Goal: Communication & Community: Answer question/provide support

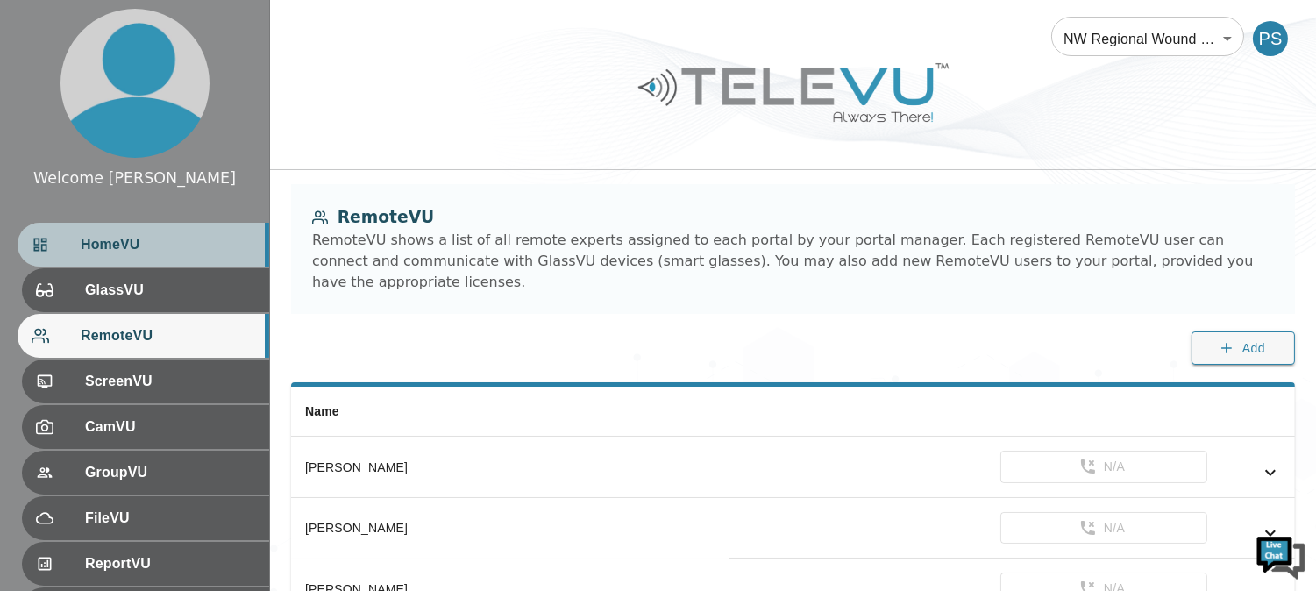
click at [158, 231] on div "HomeVU" at bounding box center [144, 245] width 252 height 44
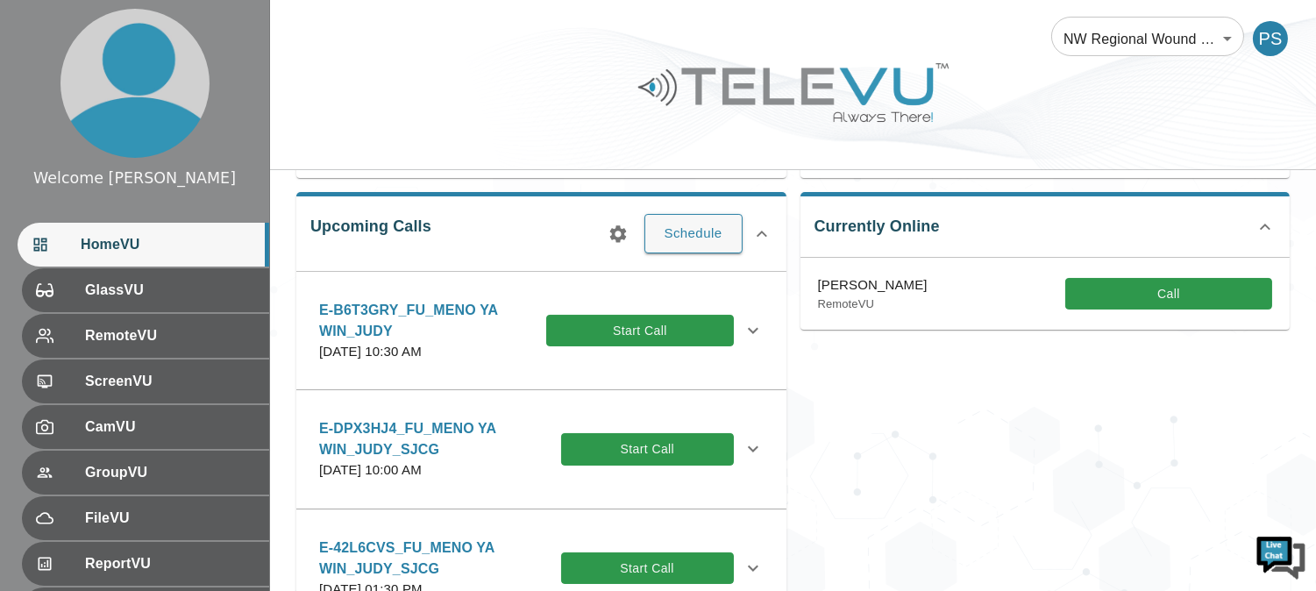
scroll to position [243, 0]
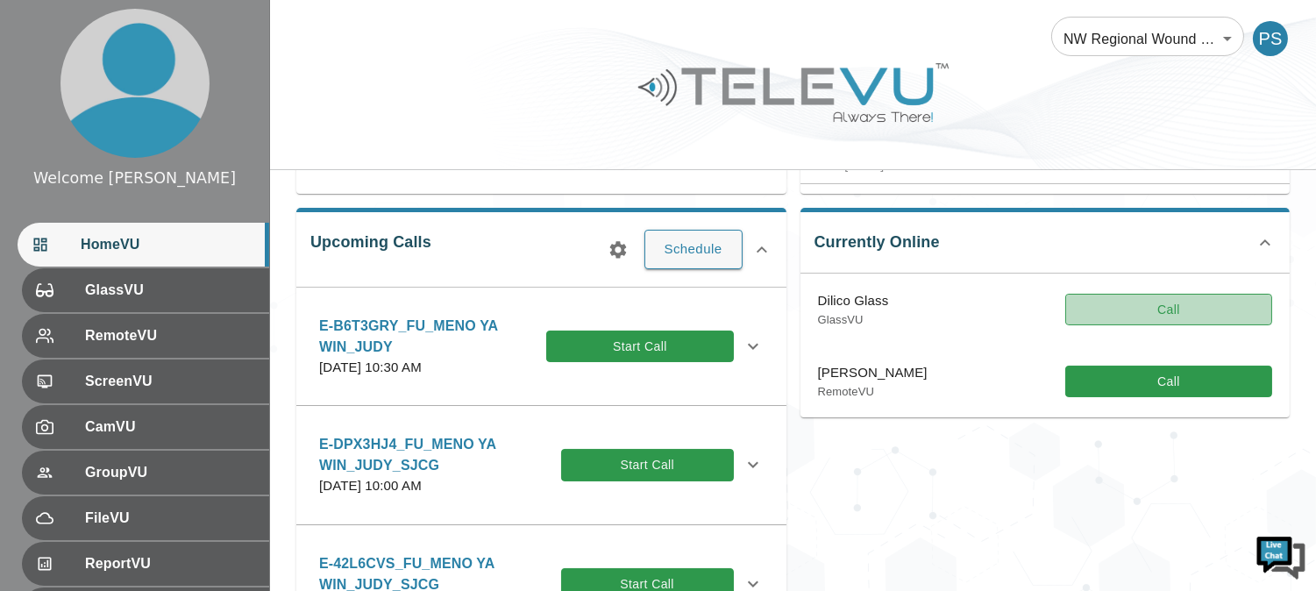
click at [1159, 299] on button "Call" at bounding box center [1168, 310] width 207 height 32
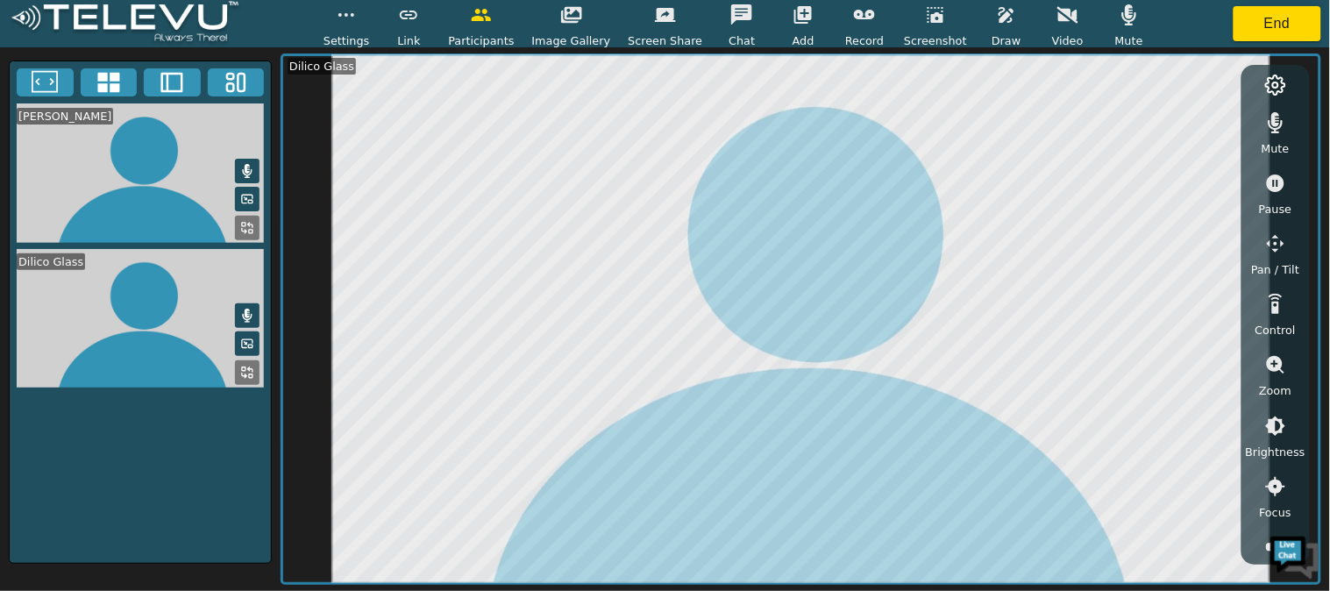
click at [1122, 25] on icon "button" at bounding box center [1129, 14] width 15 height 21
click at [1281, 135] on button "button" at bounding box center [1275, 122] width 44 height 35
drag, startPoint x: 1299, startPoint y: 175, endPoint x: 1295, endPoint y: 212, distance: 37.0
click at [1295, 212] on div "Mute Pause Pan / Tilt Control Zoom Brightness Focus Volume Resolution Flashligh…" at bounding box center [1275, 326] width 60 height 460
drag, startPoint x: 1300, startPoint y: 207, endPoint x: 1304, endPoint y: 234, distance: 27.5
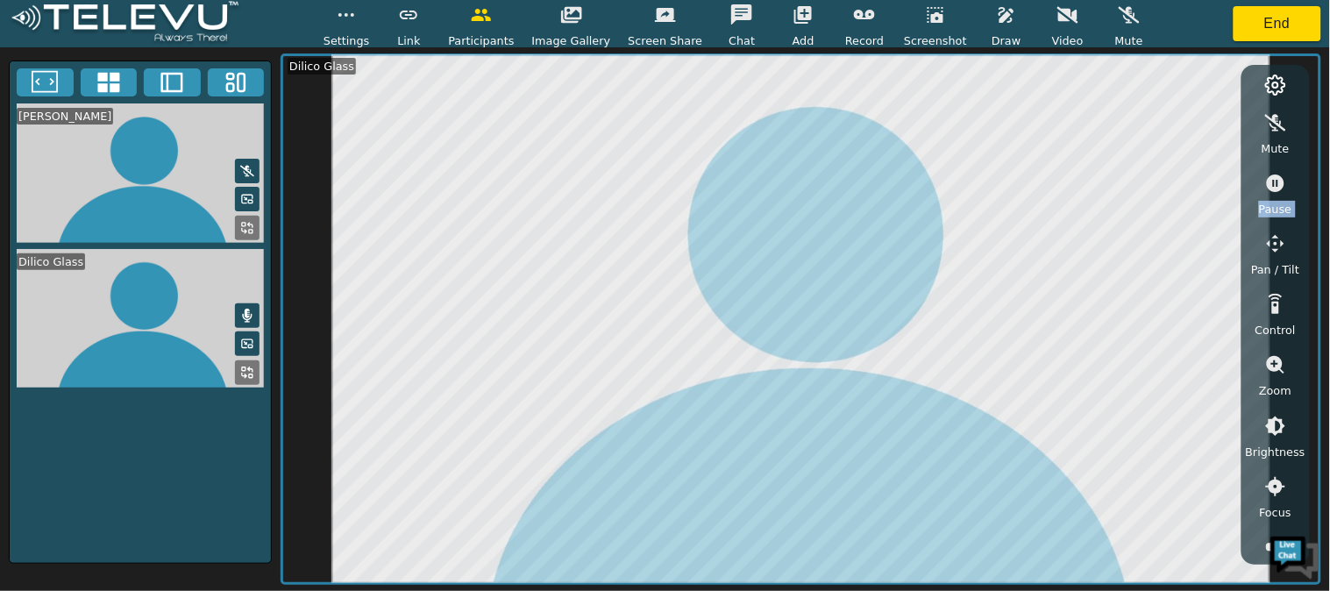
click at [1304, 234] on div "Mute Pause Pan / Tilt Control Zoom Brightness Focus Volume Resolution Flashligh…" at bounding box center [1275, 326] width 60 height 460
click at [1274, 354] on icon "button" at bounding box center [1275, 364] width 21 height 21
click at [1275, 421] on icon "button" at bounding box center [1275, 425] width 21 height 21
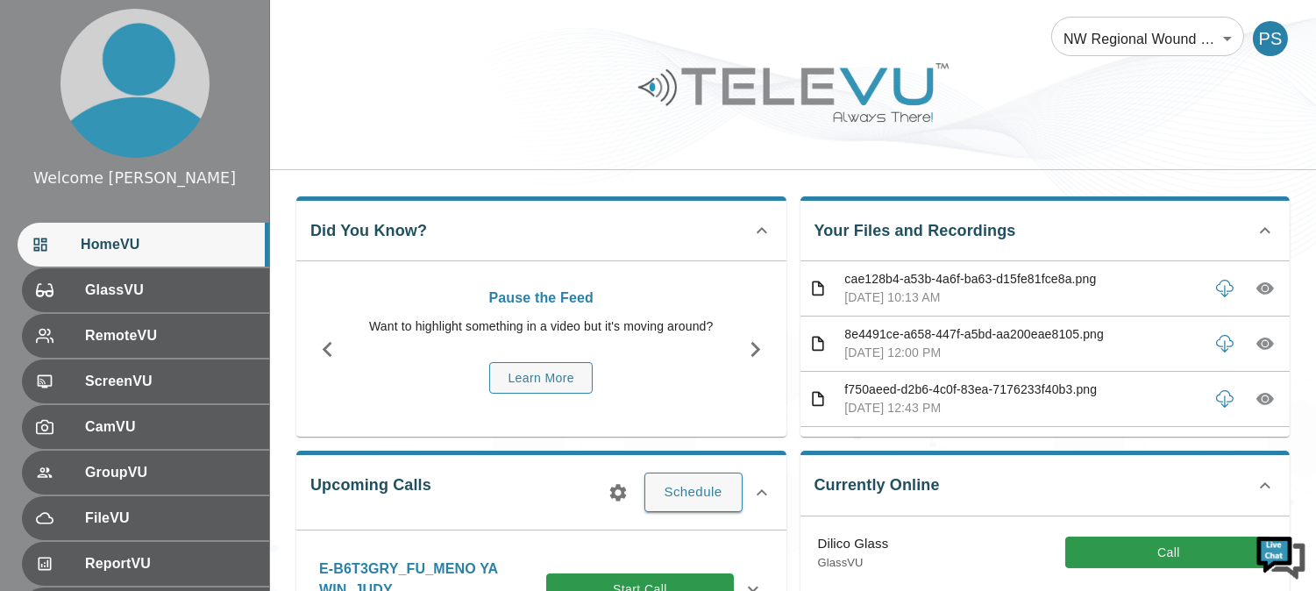
drag, startPoint x: 1325, startPoint y: 287, endPoint x: 634, endPoint y: 80, distance: 722.1
click at [634, 80] on div at bounding box center [793, 105] width 1046 height 99
click at [1177, 555] on button "Call" at bounding box center [1168, 552] width 207 height 32
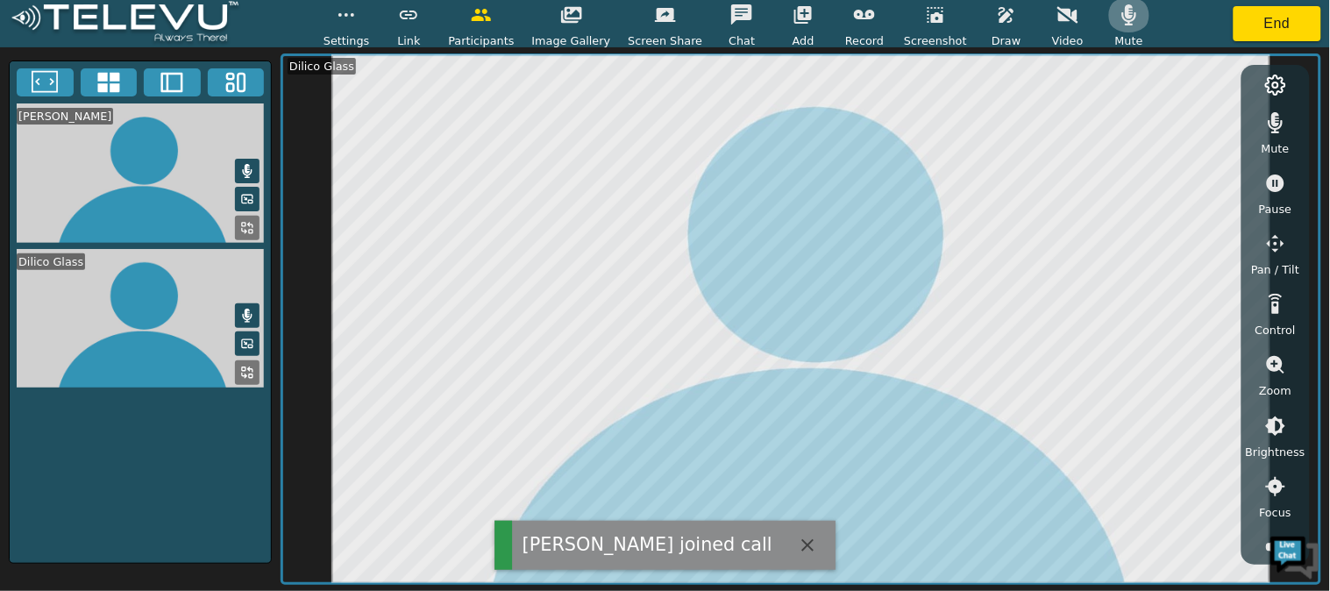
click at [1122, 25] on icon "button" at bounding box center [1129, 14] width 15 height 21
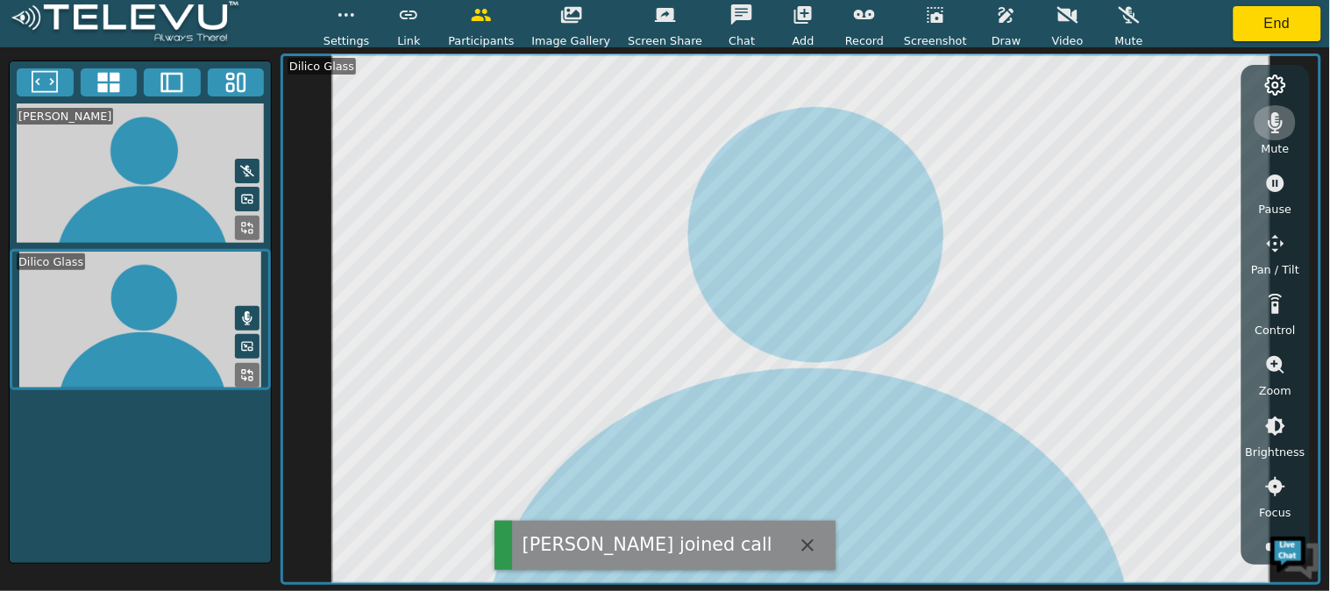
click at [1272, 117] on icon "button" at bounding box center [1275, 122] width 21 height 21
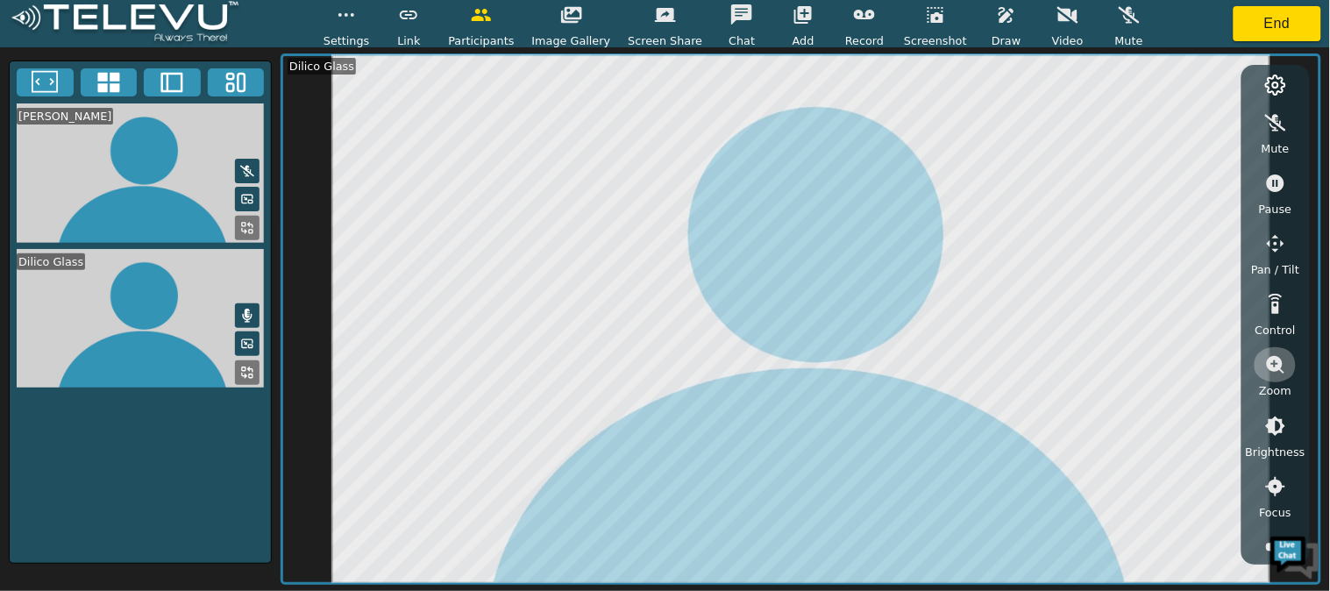
click at [1283, 352] on button "button" at bounding box center [1275, 364] width 44 height 35
click at [1274, 431] on icon "button" at bounding box center [1275, 426] width 16 height 16
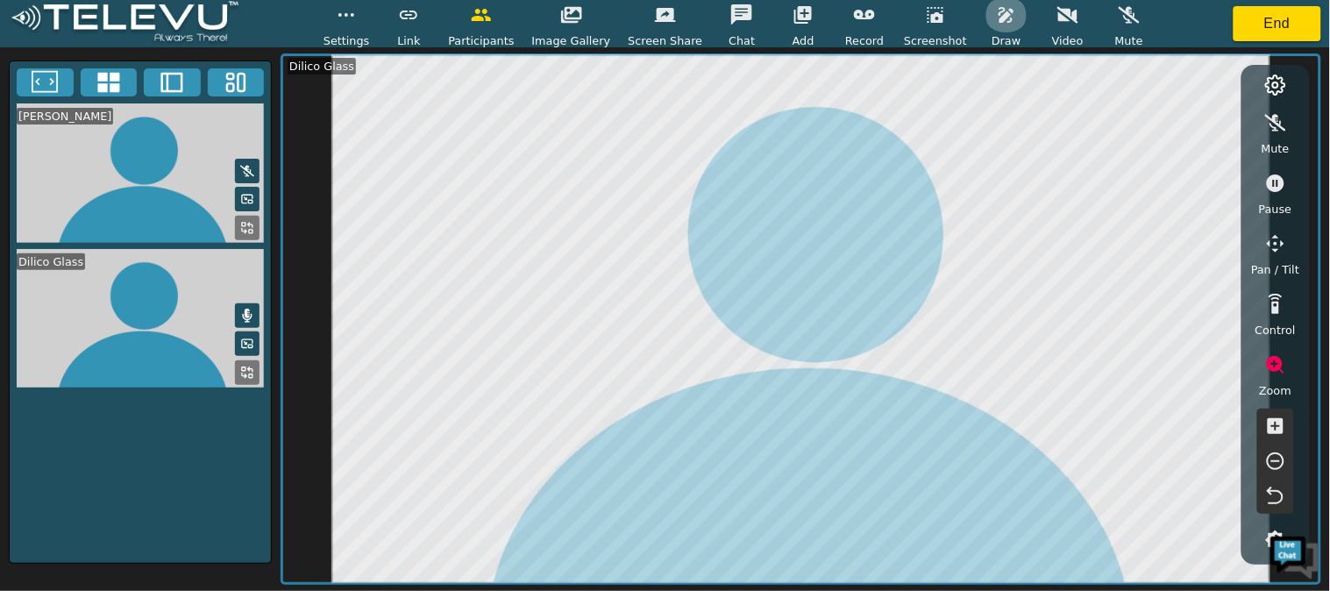
click at [996, 18] on icon "button" at bounding box center [1006, 14] width 21 height 21
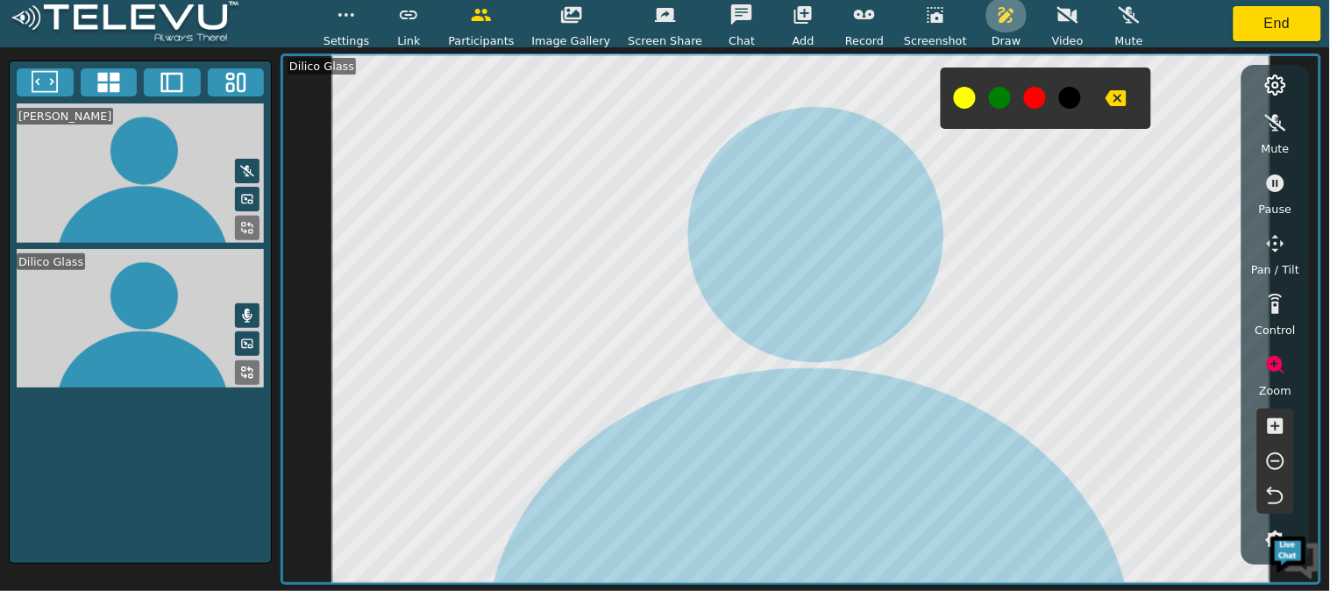
click at [984, 31] on button "button" at bounding box center [1006, 14] width 44 height 35
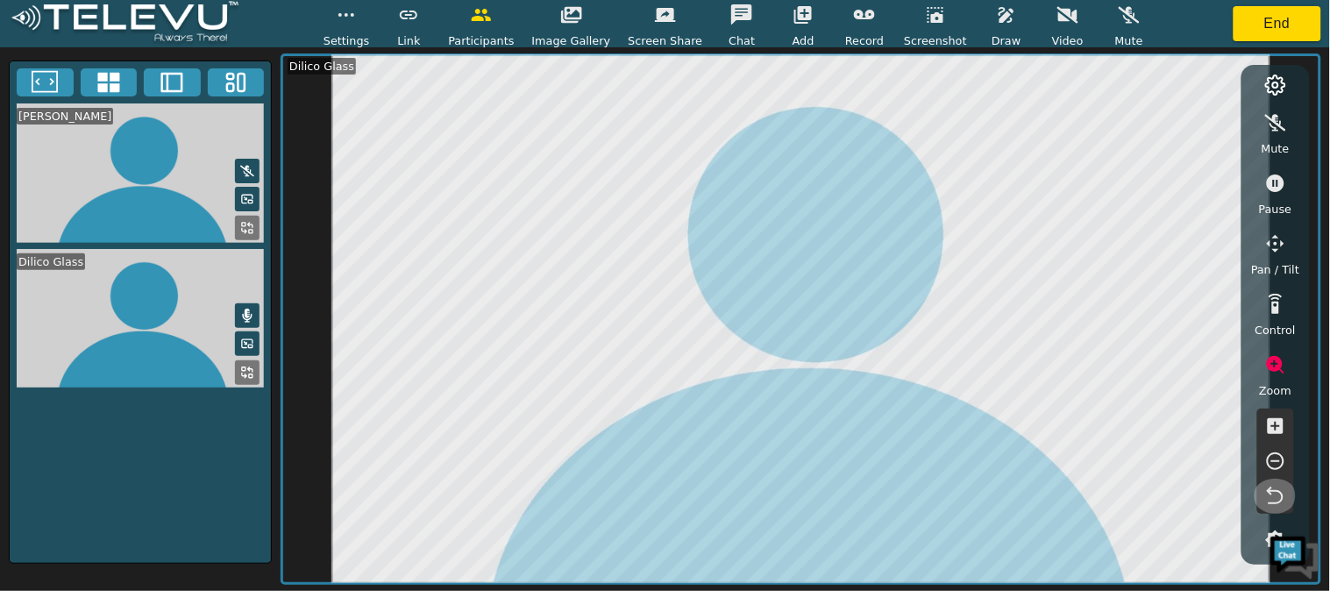
click at [1274, 486] on icon "button" at bounding box center [1275, 496] width 21 height 21
click at [995, 32] on span "Draw" at bounding box center [1005, 40] width 29 height 17
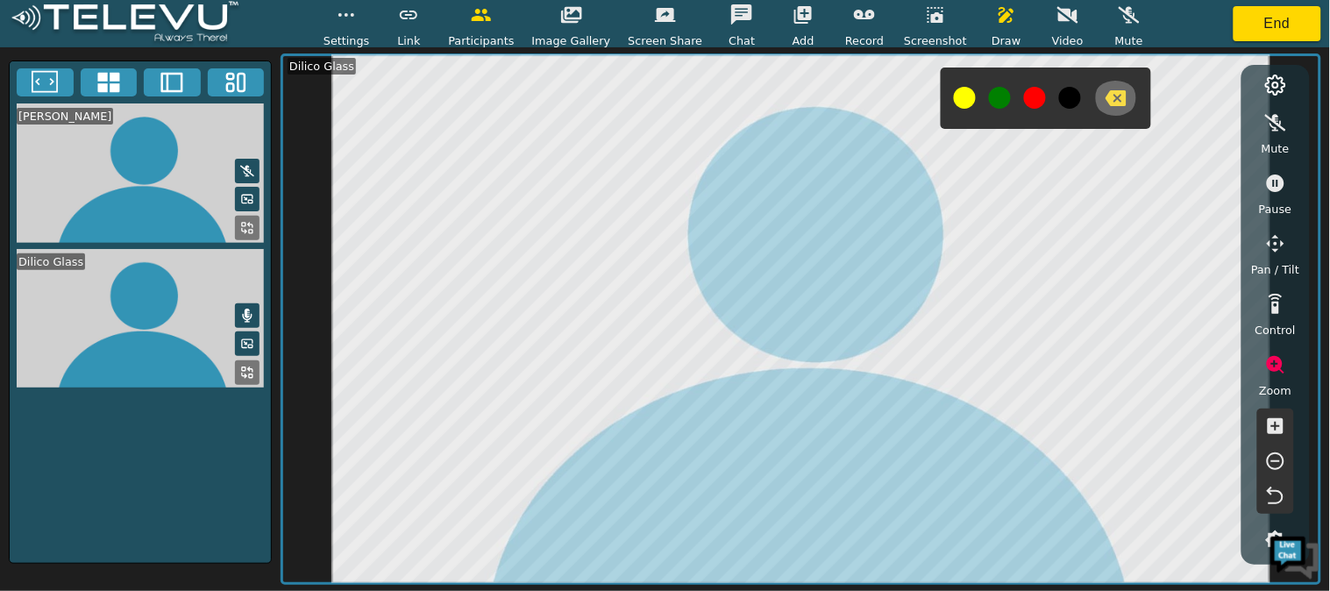
click at [1105, 99] on icon "button" at bounding box center [1115, 98] width 21 height 16
click at [996, 11] on icon "button" at bounding box center [1006, 14] width 21 height 21
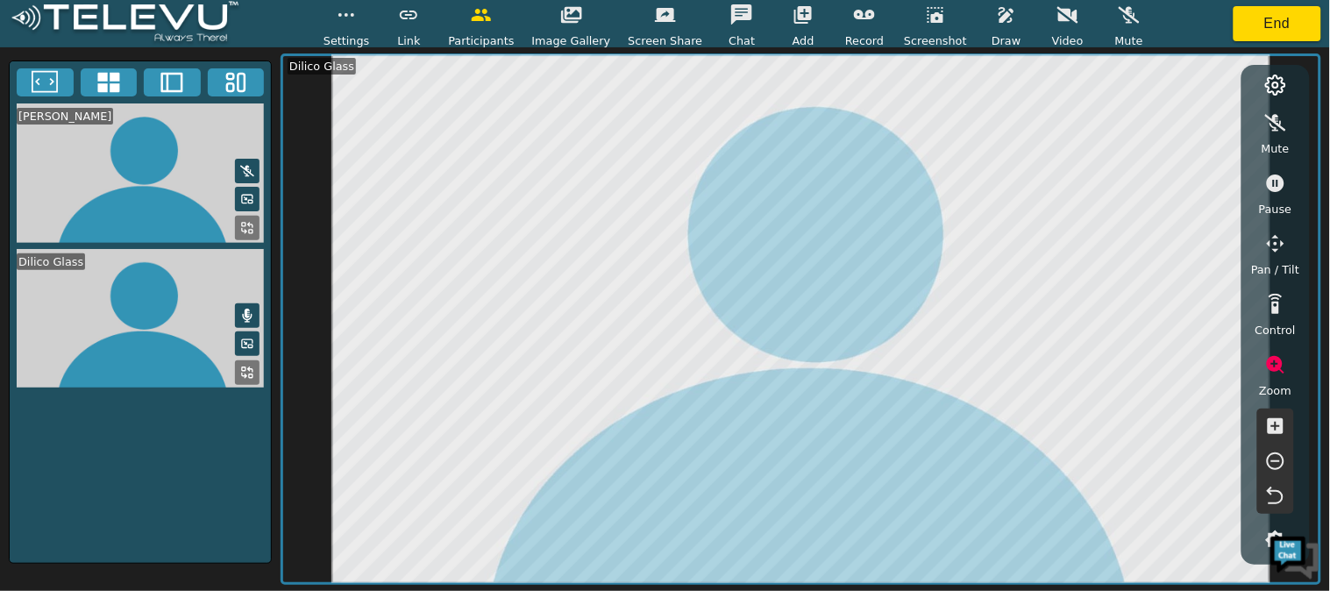
click at [1274, 486] on icon "button" at bounding box center [1275, 496] width 21 height 21
click at [1276, 422] on icon "button" at bounding box center [1275, 425] width 21 height 21
click at [1280, 486] on icon "button" at bounding box center [1275, 496] width 21 height 21
click at [998, 20] on icon "button" at bounding box center [1005, 15] width 15 height 16
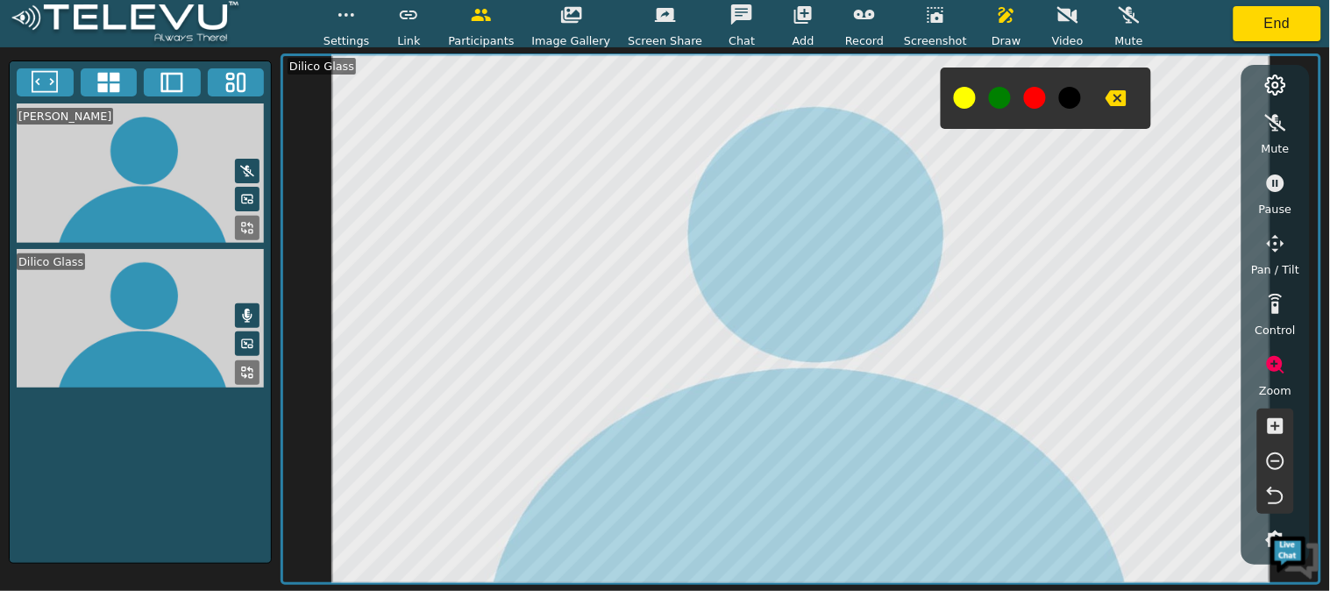
click at [1315, 281] on div "[PERSON_NAME] Dilico Glass Dilico Glass Mute Pause Pan / Tilt Control Zoom Brig…" at bounding box center [665, 318] width 1330 height 543
click at [1105, 100] on icon "button" at bounding box center [1115, 98] width 21 height 21
click at [996, 25] on icon "button" at bounding box center [1006, 14] width 21 height 21
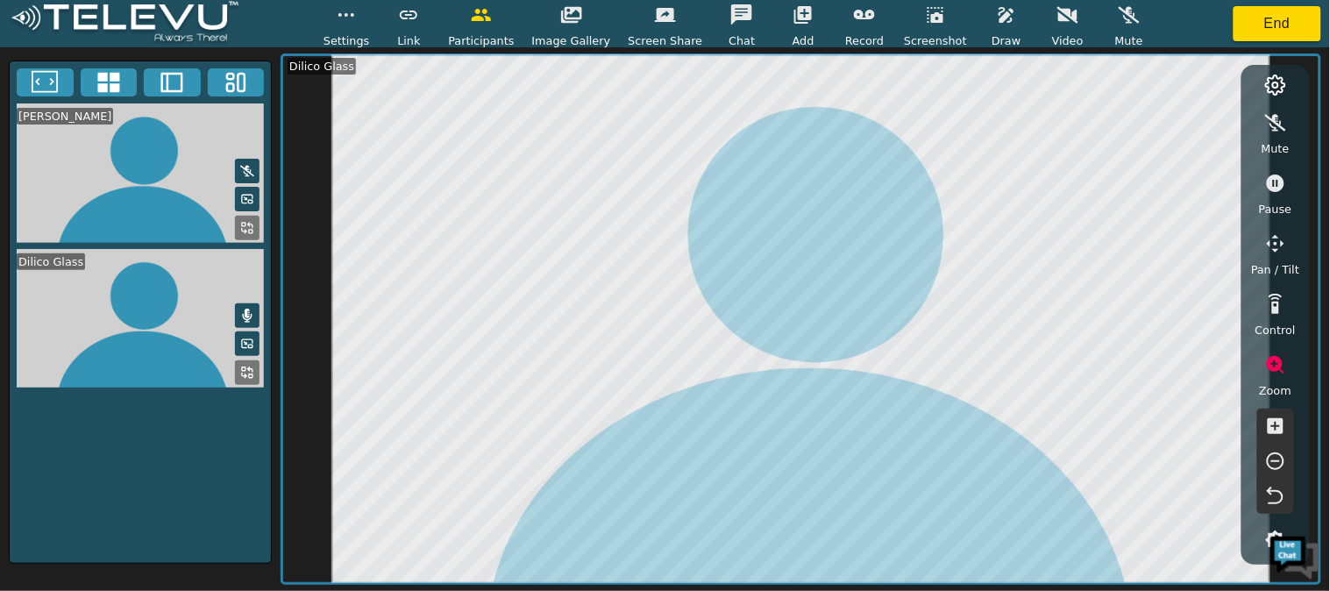
click at [996, 24] on icon "button" at bounding box center [1006, 14] width 21 height 21
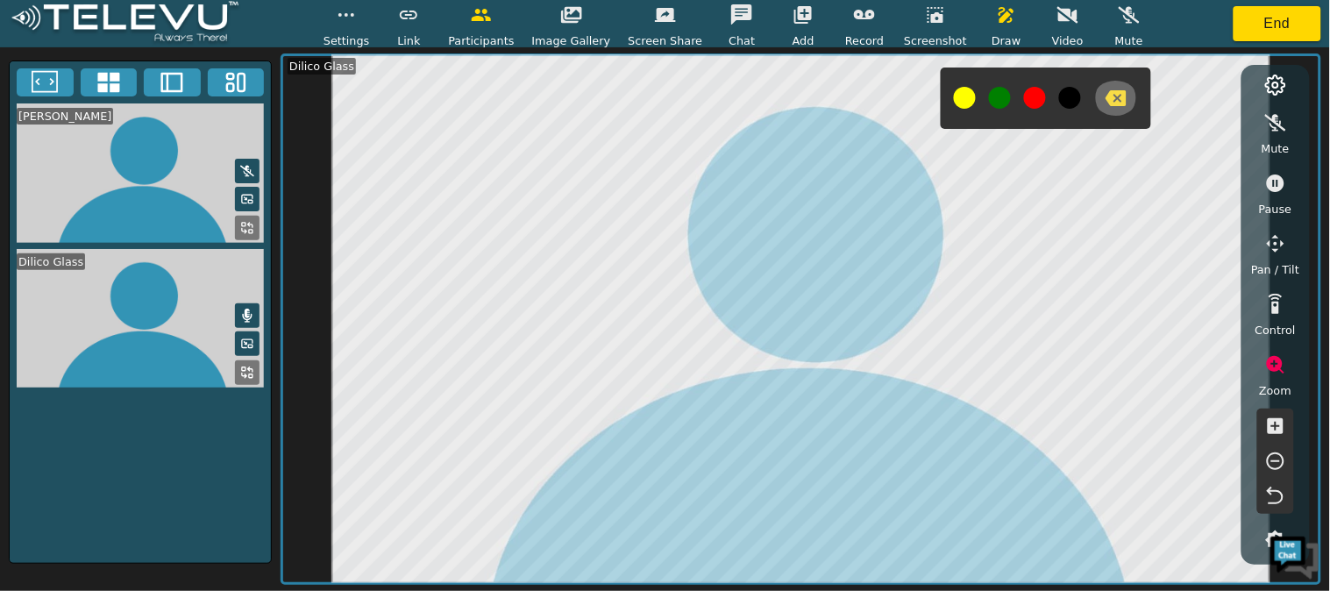
click at [1105, 92] on icon "button" at bounding box center [1115, 98] width 21 height 16
click at [1024, 100] on button at bounding box center [1035, 98] width 22 height 22
click at [988, 30] on button "button" at bounding box center [1006, 14] width 44 height 35
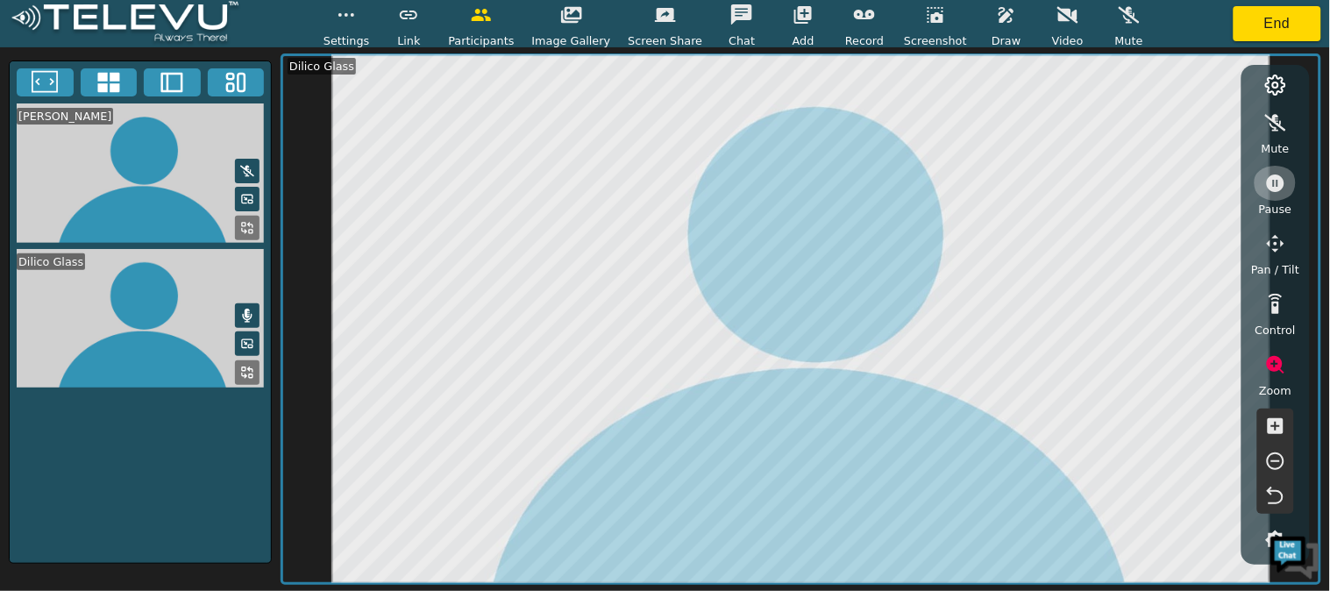
click at [1286, 175] on icon "button" at bounding box center [1275, 183] width 21 height 21
click at [1282, 189] on icon "button" at bounding box center [1275, 183] width 21 height 21
click at [998, 18] on icon "button" at bounding box center [1005, 15] width 15 height 16
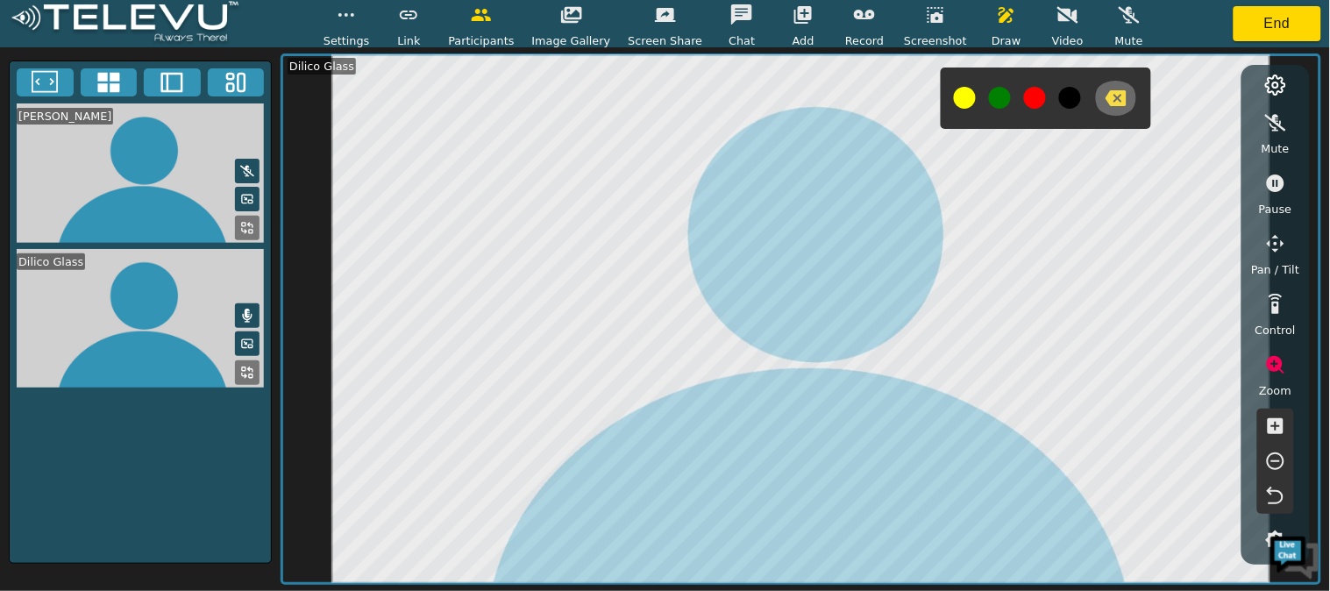
click at [1105, 96] on icon "button" at bounding box center [1115, 98] width 21 height 21
click at [1003, 13] on button "button" at bounding box center [1006, 14] width 44 height 35
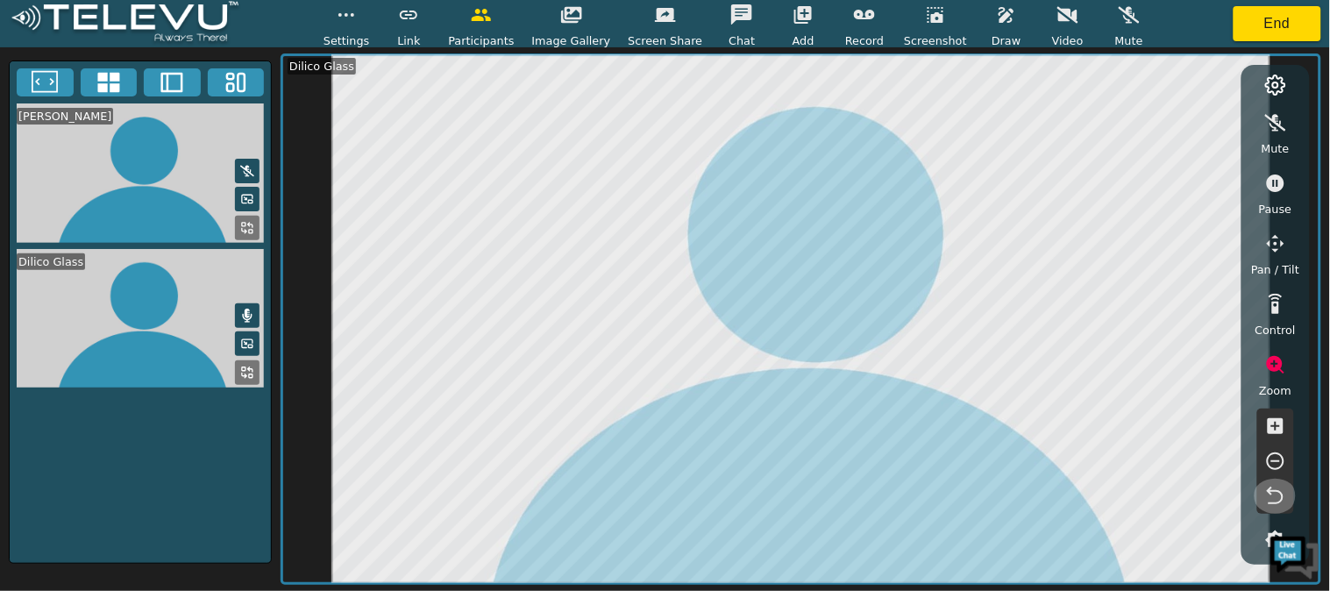
click at [1269, 500] on icon "button" at bounding box center [1275, 496] width 21 height 21
click at [1274, 29] on button "End" at bounding box center [1277, 23] width 88 height 35
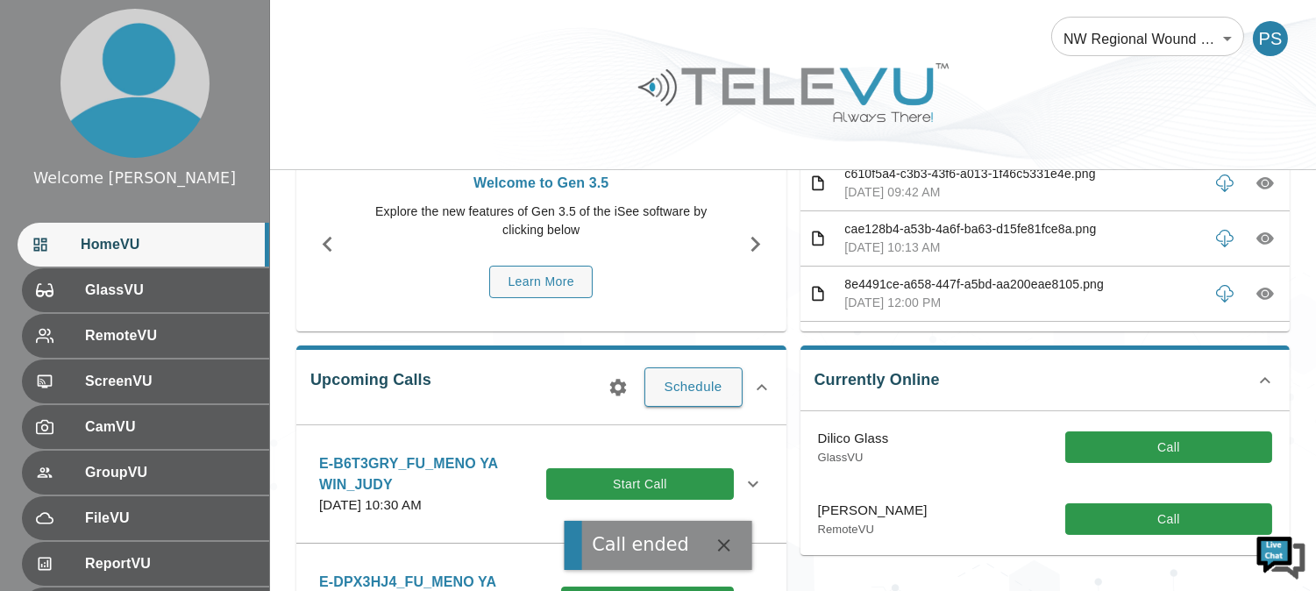
scroll to position [93, 0]
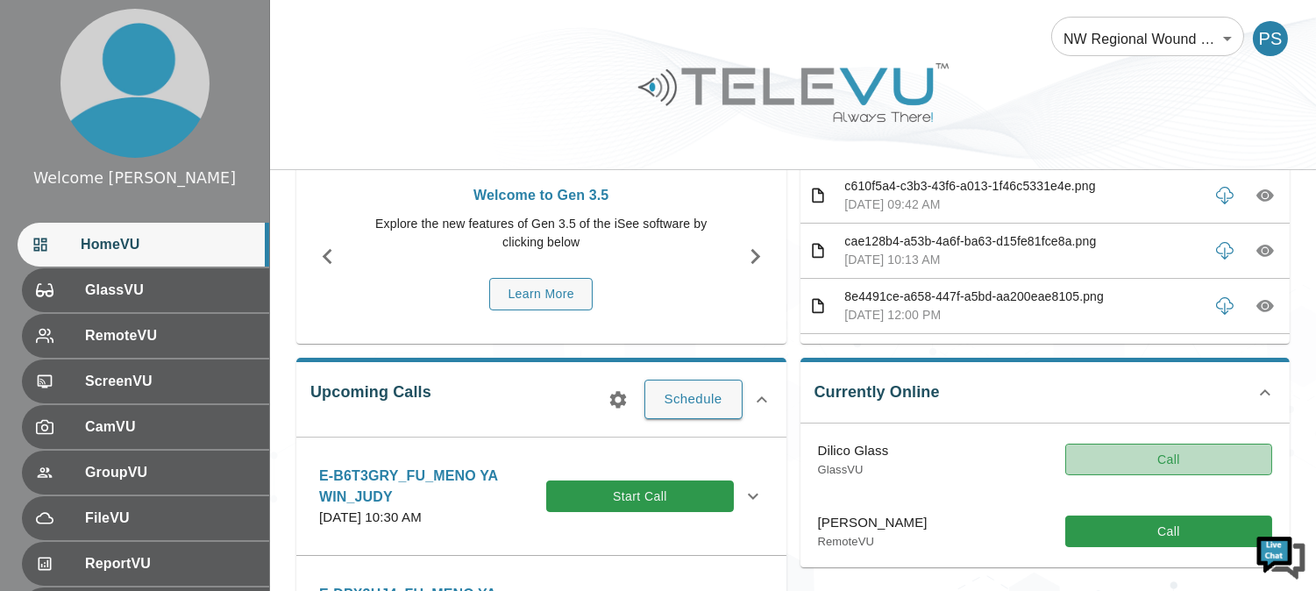
click at [1158, 443] on button "Call" at bounding box center [1168, 459] width 207 height 32
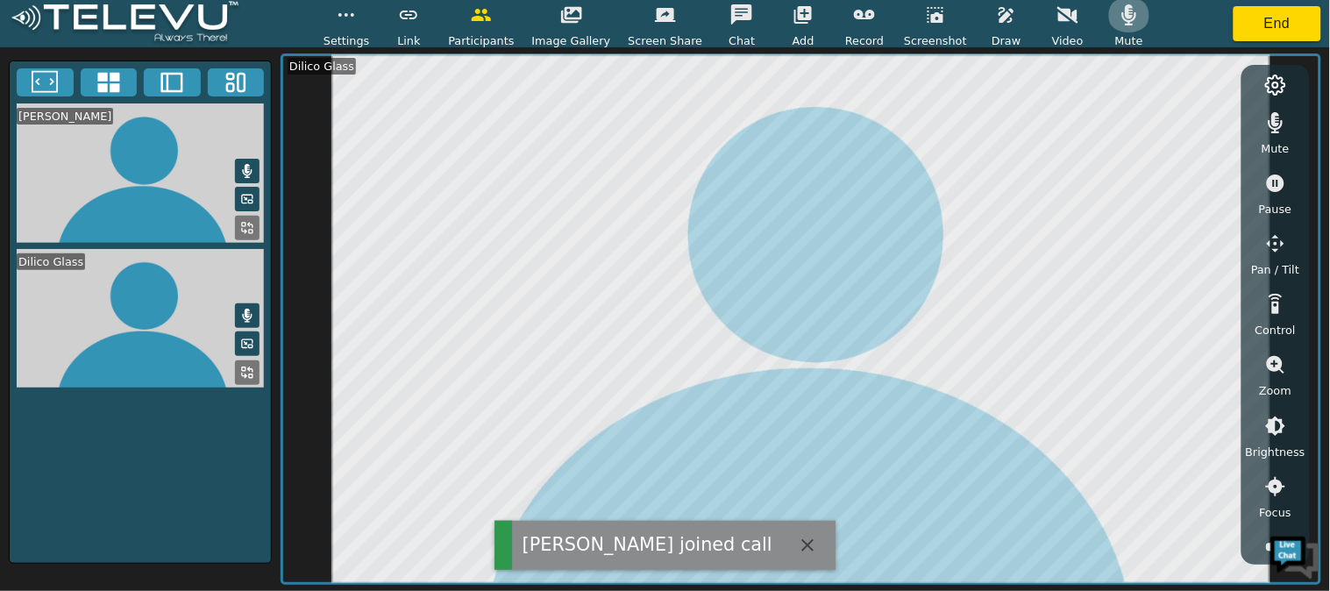
click at [1115, 28] on button "button" at bounding box center [1129, 14] width 44 height 35
click at [1284, 129] on icon "button" at bounding box center [1275, 122] width 21 height 21
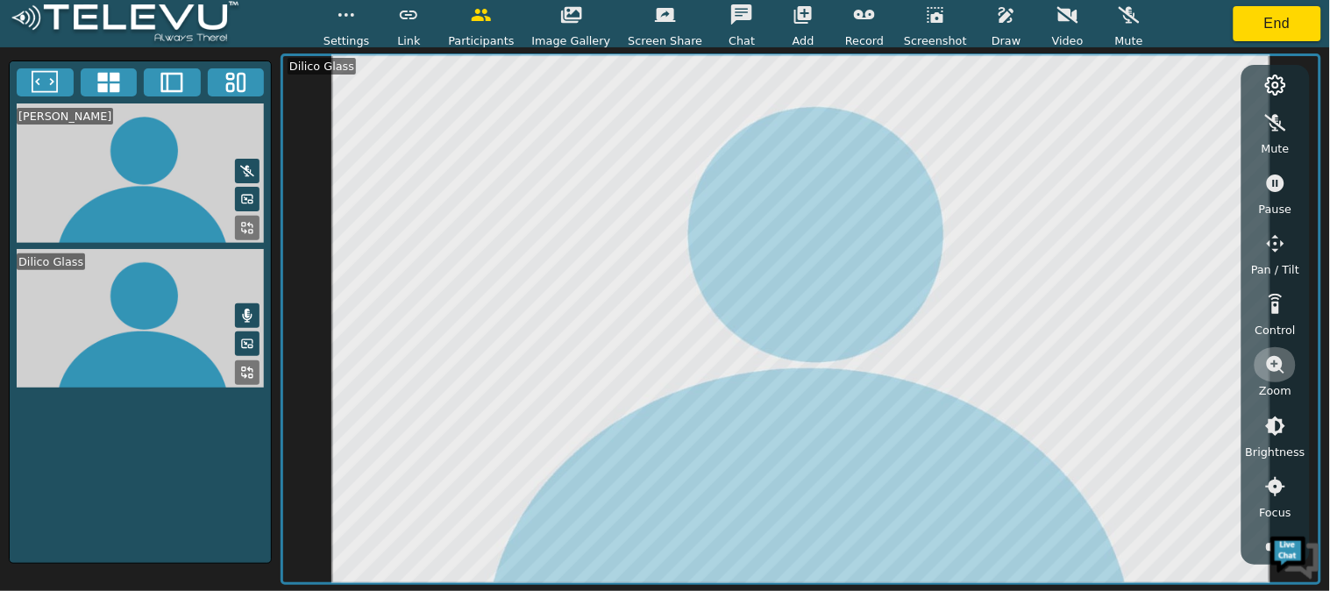
click at [1288, 373] on button "button" at bounding box center [1275, 364] width 44 height 35
click at [1274, 423] on icon "button" at bounding box center [1275, 426] width 16 height 16
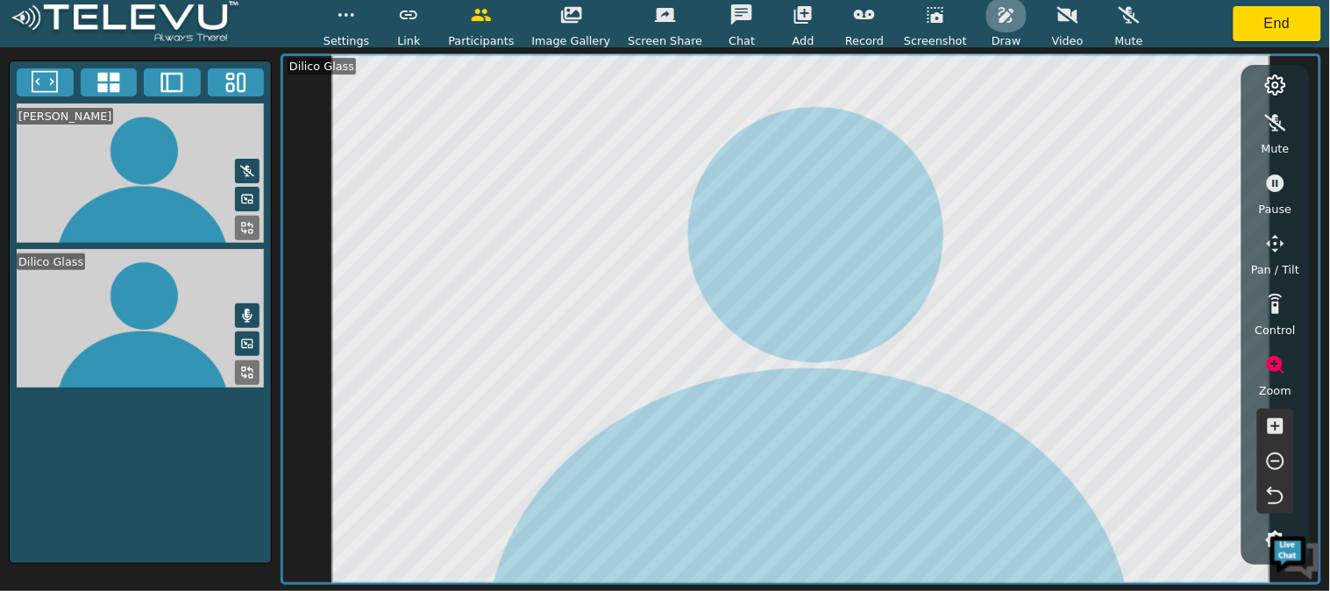
click at [998, 16] on icon "button" at bounding box center [1005, 15] width 15 height 16
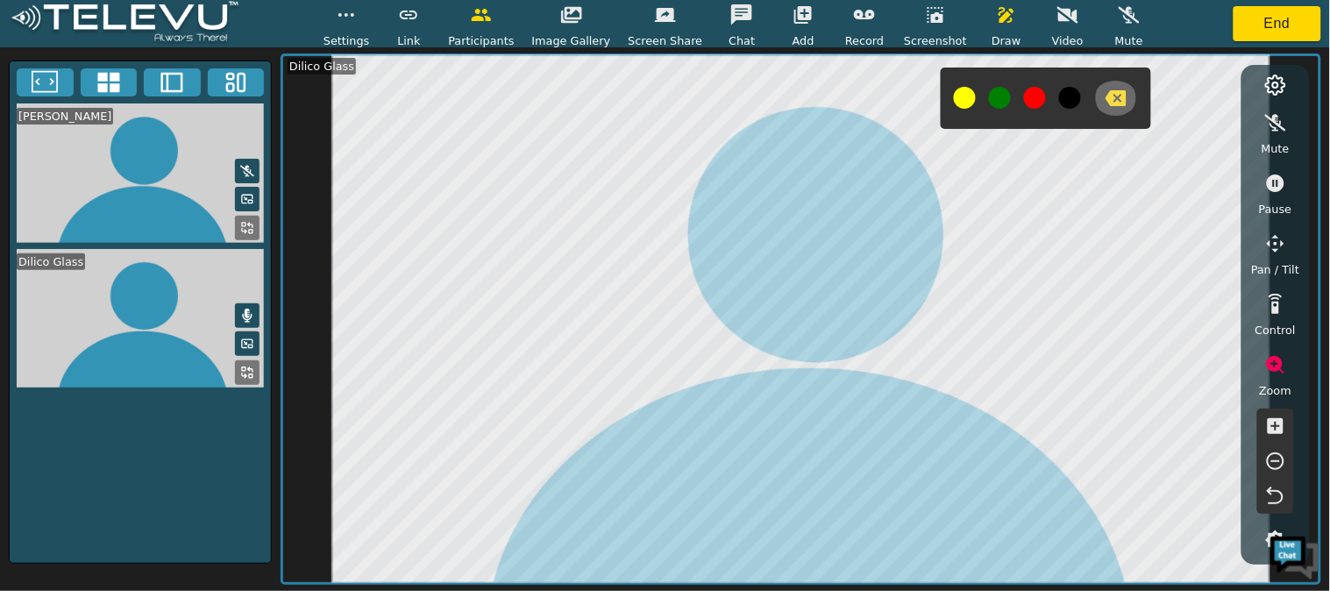
click at [1107, 109] on button "button" at bounding box center [1116, 98] width 44 height 35
click at [984, 26] on button "button" at bounding box center [1006, 14] width 44 height 35
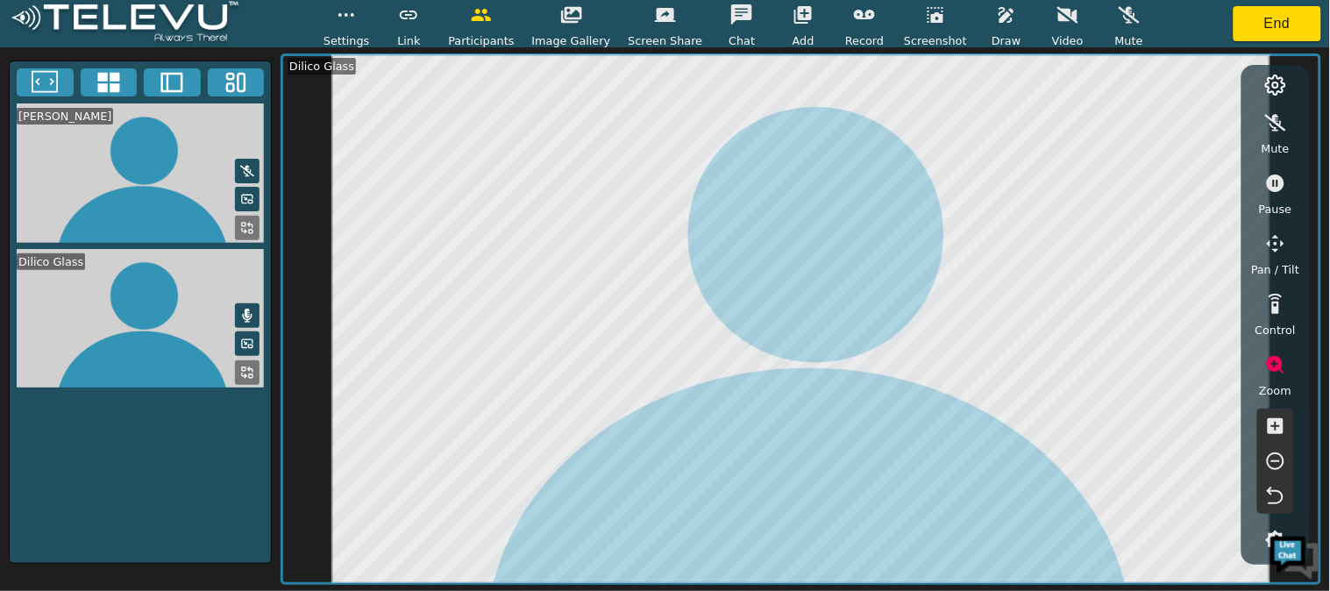
click at [1277, 480] on button "button" at bounding box center [1275, 496] width 44 height 35
click at [1271, 434] on icon "button" at bounding box center [1275, 425] width 21 height 21
click at [1274, 428] on icon "button" at bounding box center [1275, 426] width 16 height 16
click at [1274, 493] on icon "button" at bounding box center [1275, 496] width 21 height 21
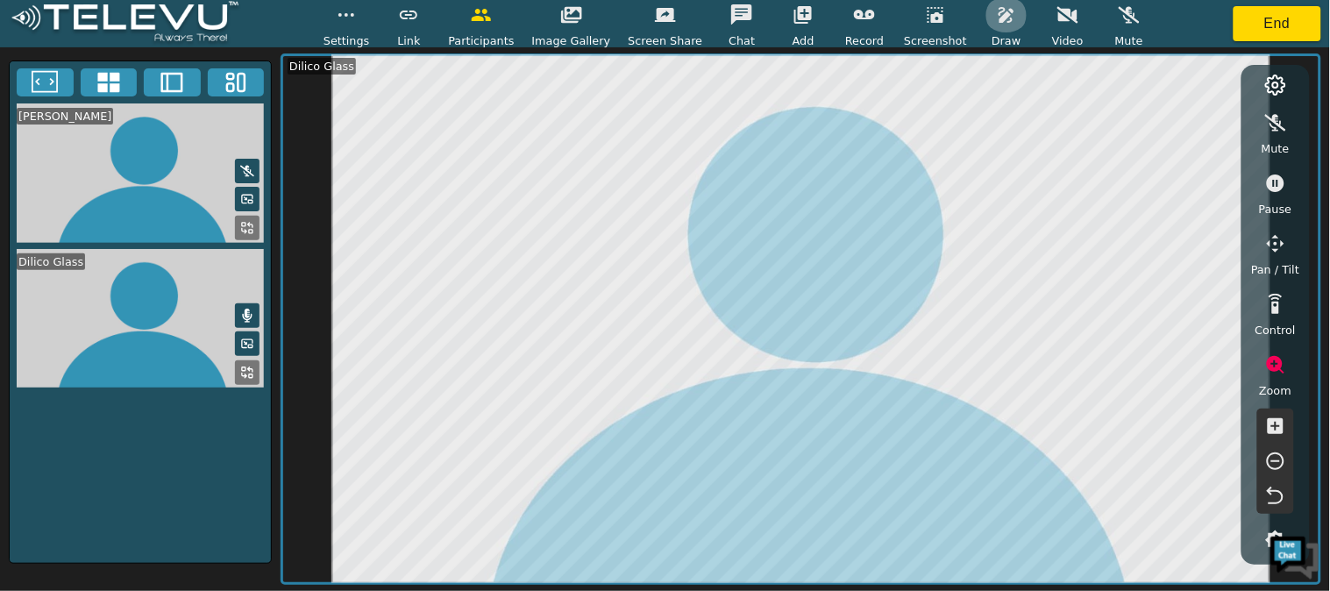
click at [984, 22] on button "button" at bounding box center [1006, 14] width 44 height 35
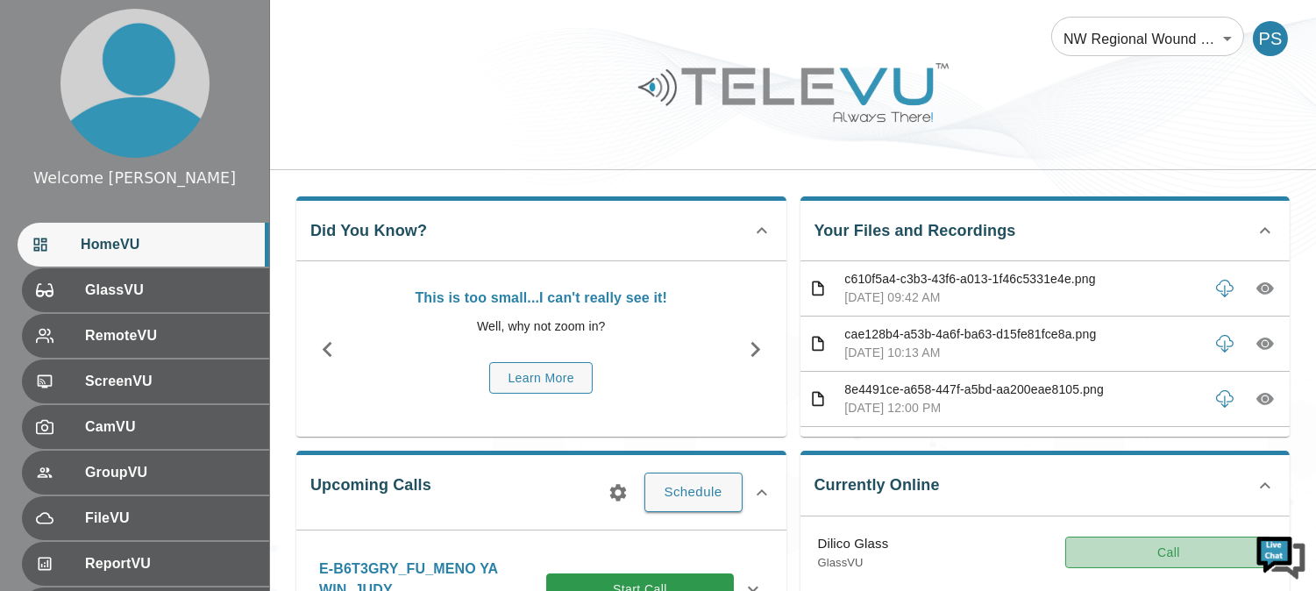
click at [1167, 549] on button "Call" at bounding box center [1168, 552] width 207 height 32
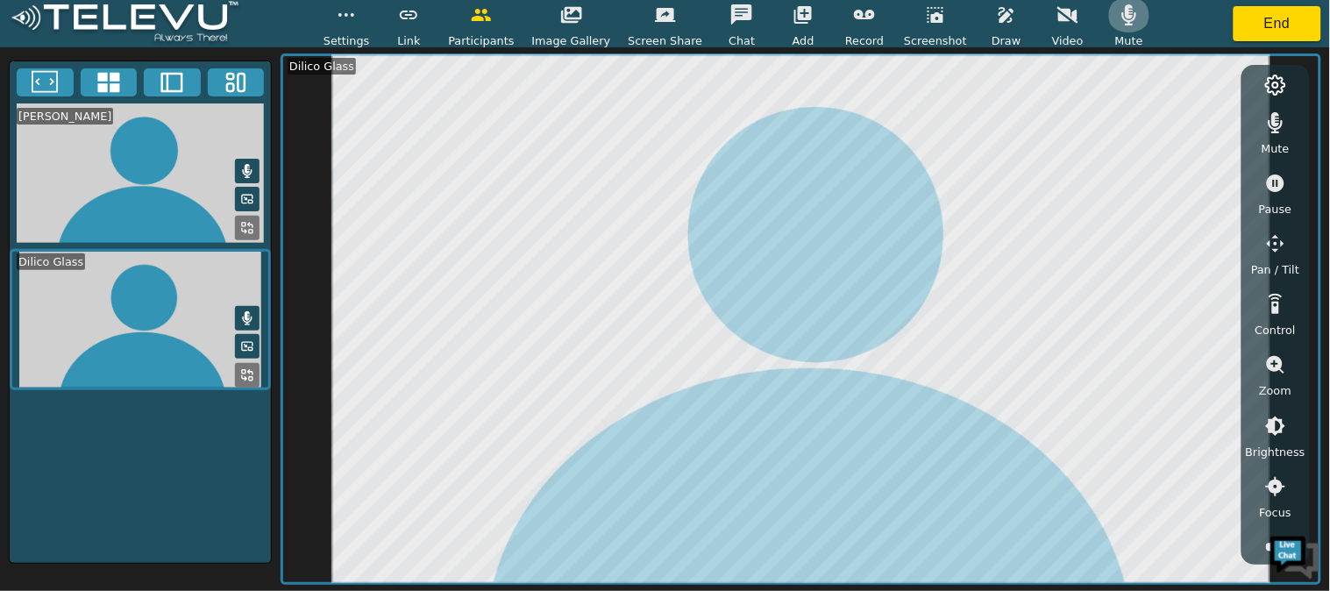
click at [1118, 11] on icon "button" at bounding box center [1128, 14] width 21 height 21
click at [1268, 125] on icon "button" at bounding box center [1275, 122] width 21 height 21
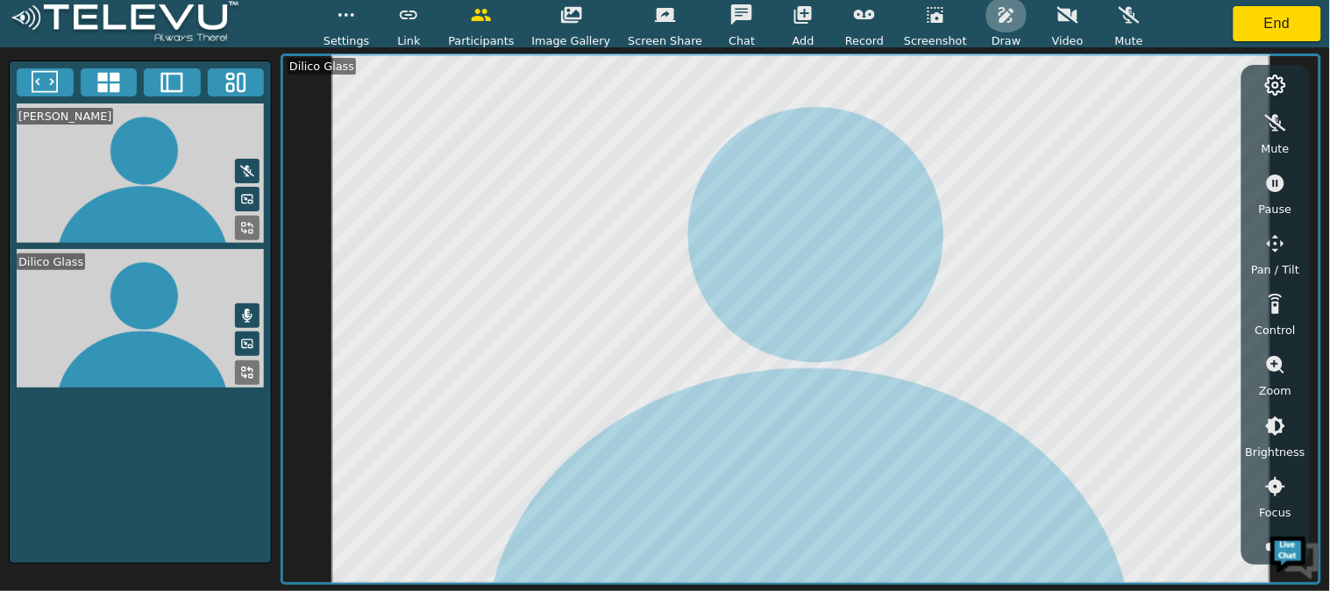
click at [996, 12] on icon "button" at bounding box center [1006, 14] width 21 height 21
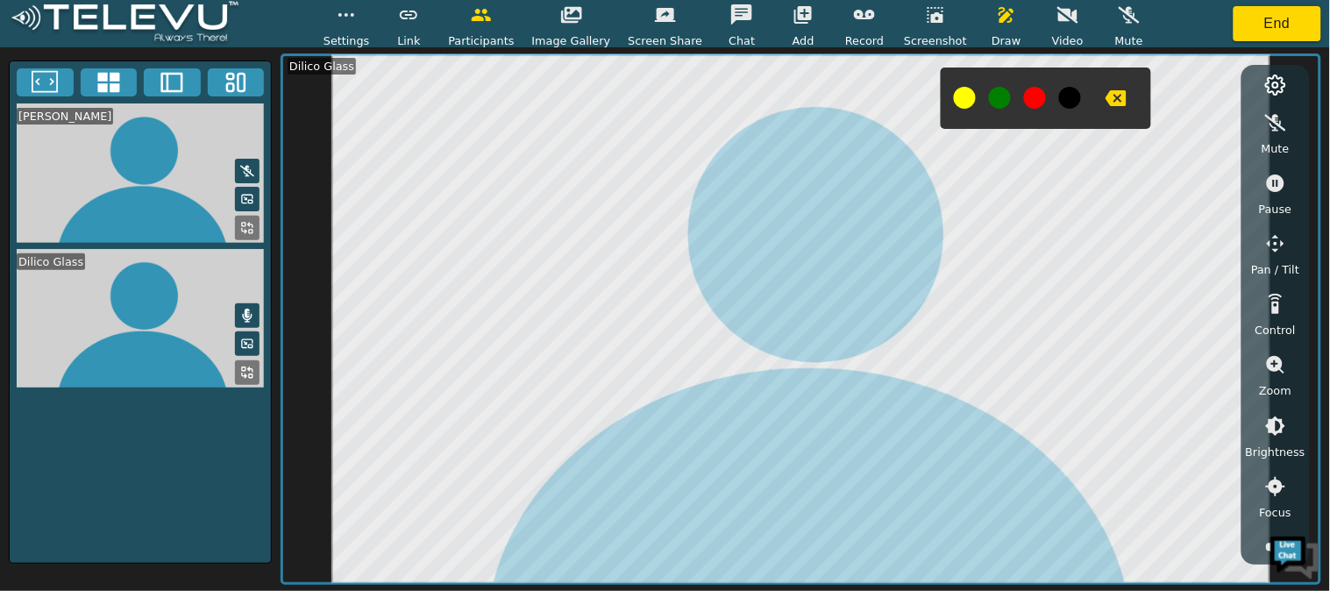
click at [996, 23] on icon "button" at bounding box center [1006, 14] width 21 height 21
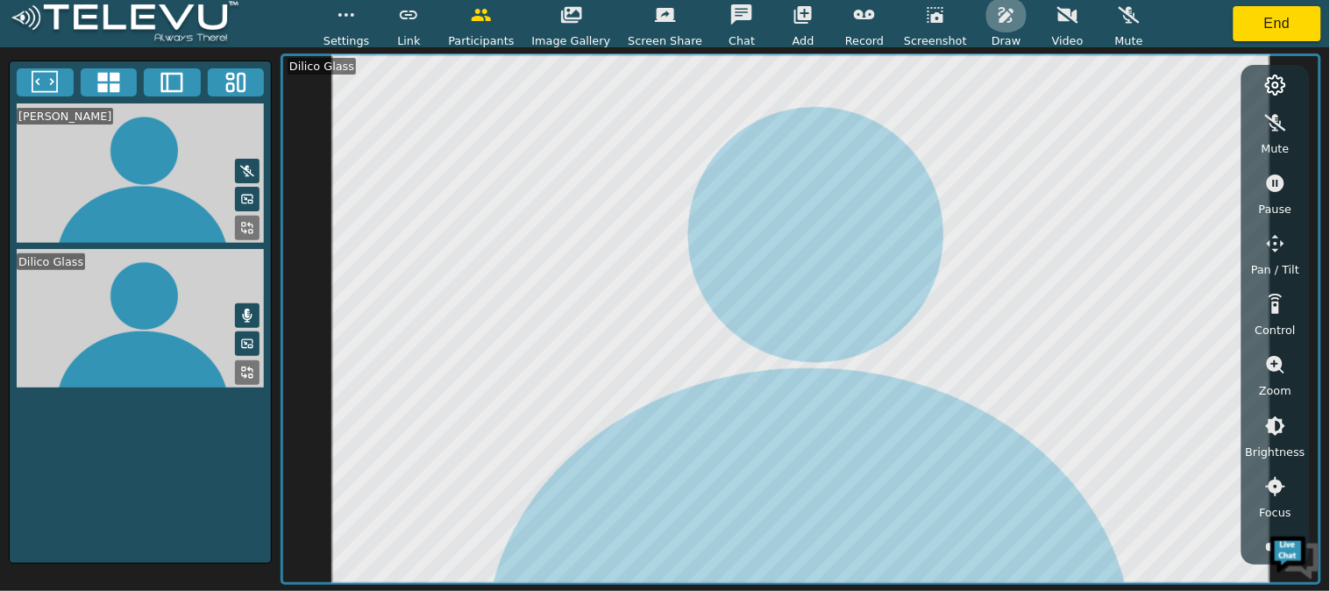
click at [984, 31] on button "button" at bounding box center [1006, 14] width 44 height 35
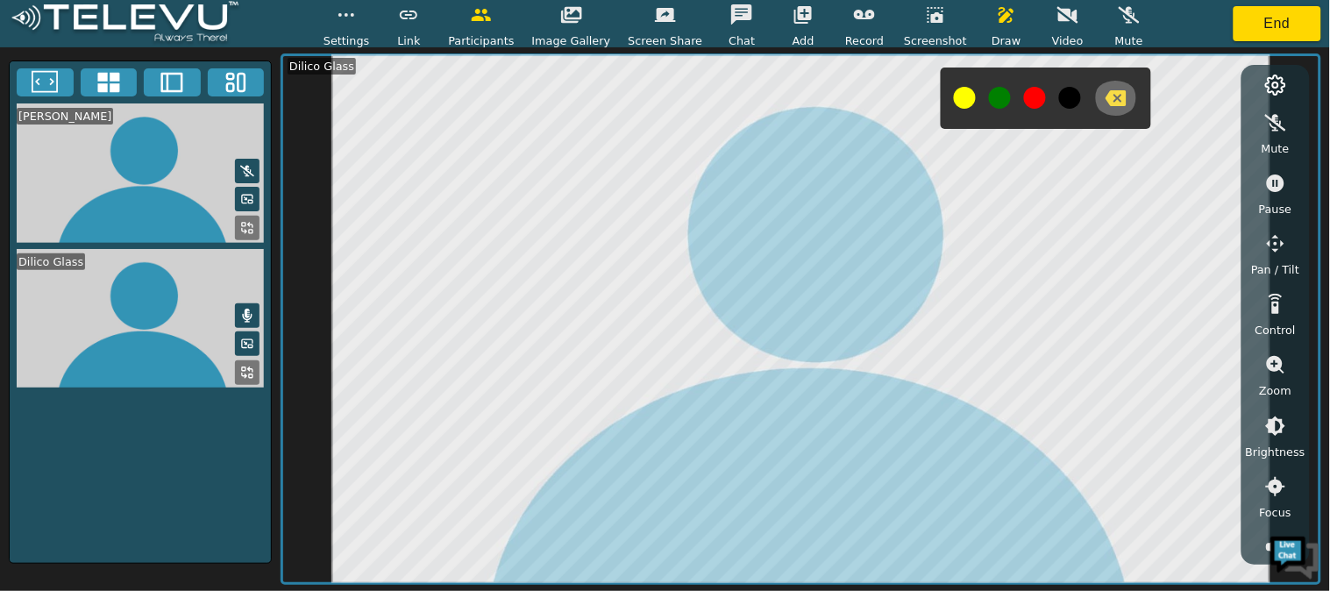
click at [1105, 98] on icon "button" at bounding box center [1115, 98] width 21 height 16
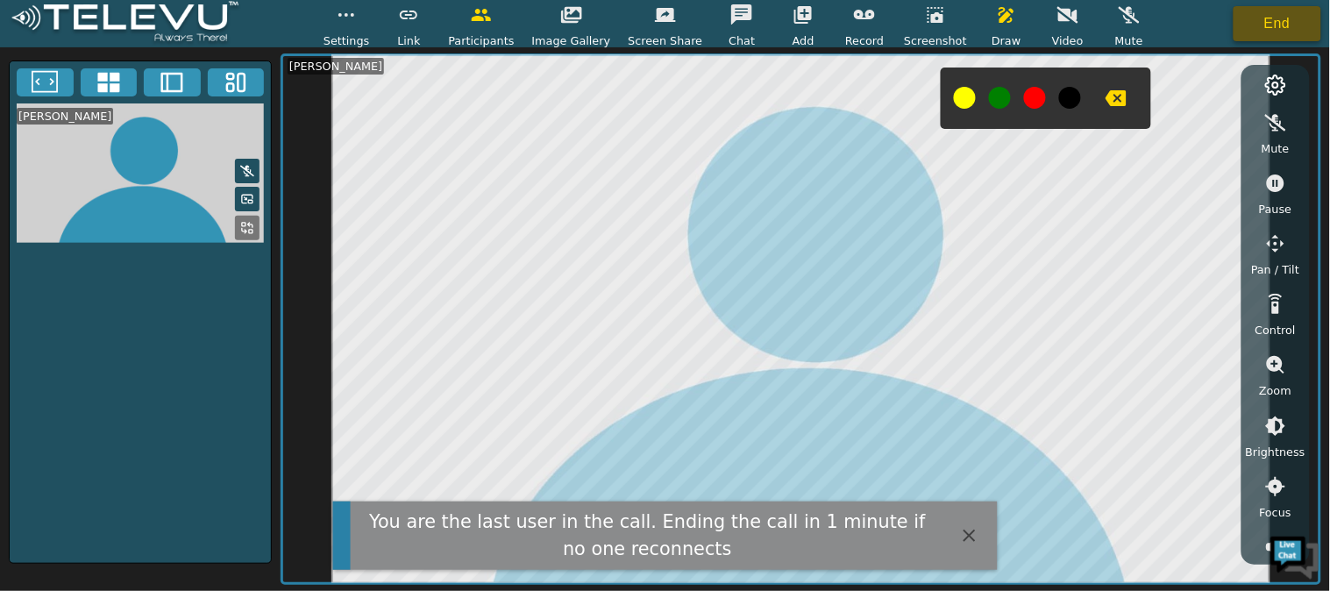
click at [1265, 28] on button "End" at bounding box center [1277, 23] width 88 height 35
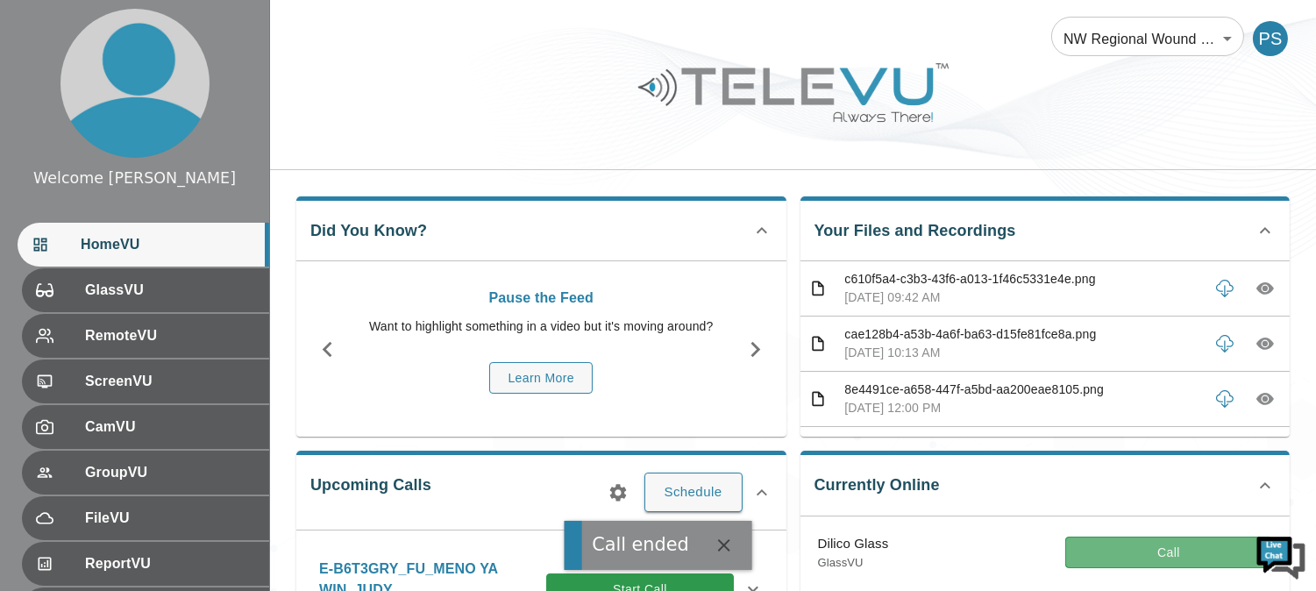
click at [1113, 536] on button "Call" at bounding box center [1168, 552] width 207 height 32
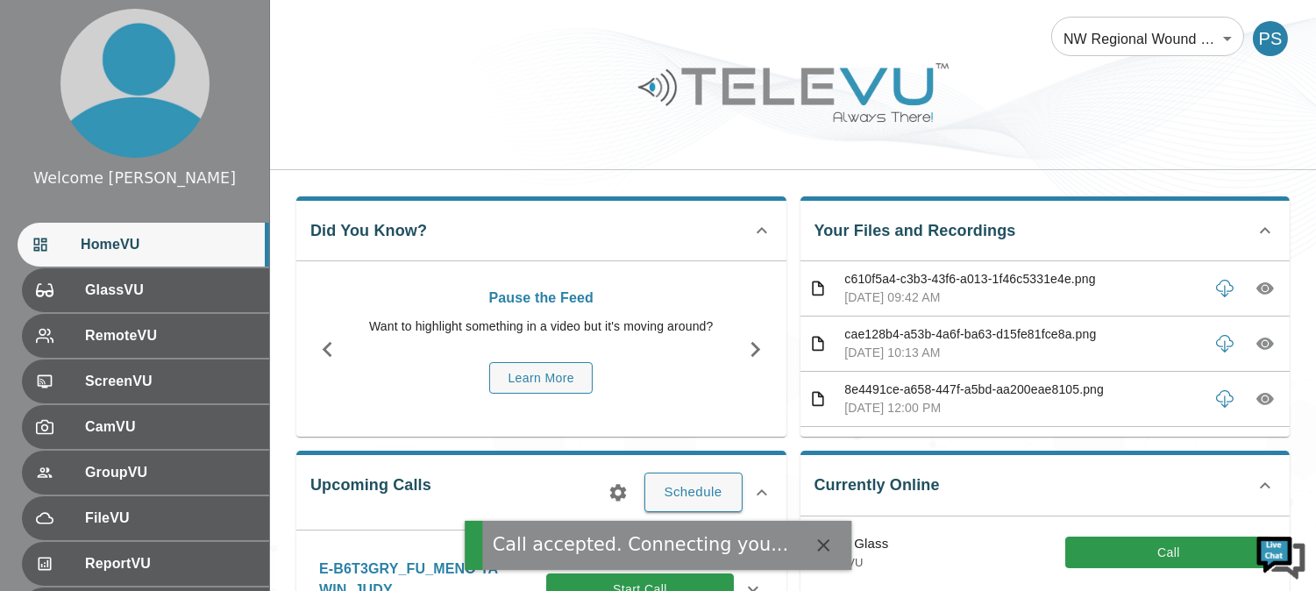
scroll to position [72, 0]
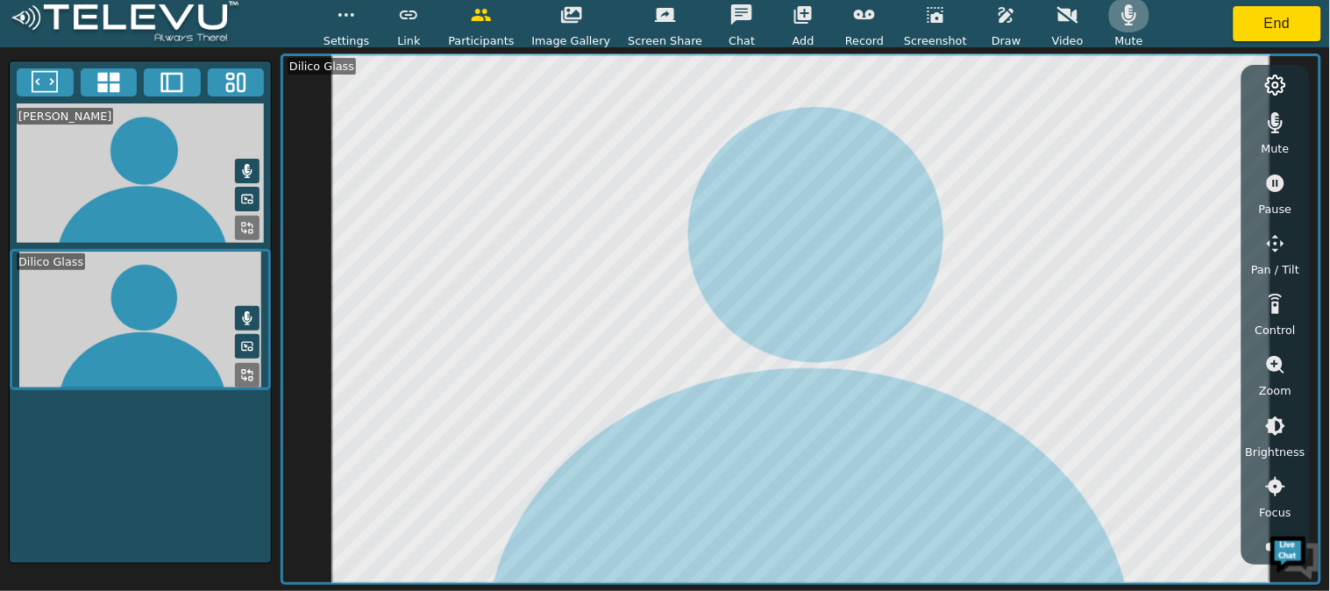
click at [1109, 31] on button "button" at bounding box center [1129, 14] width 44 height 35
click at [1277, 126] on icon "button" at bounding box center [1275, 122] width 21 height 21
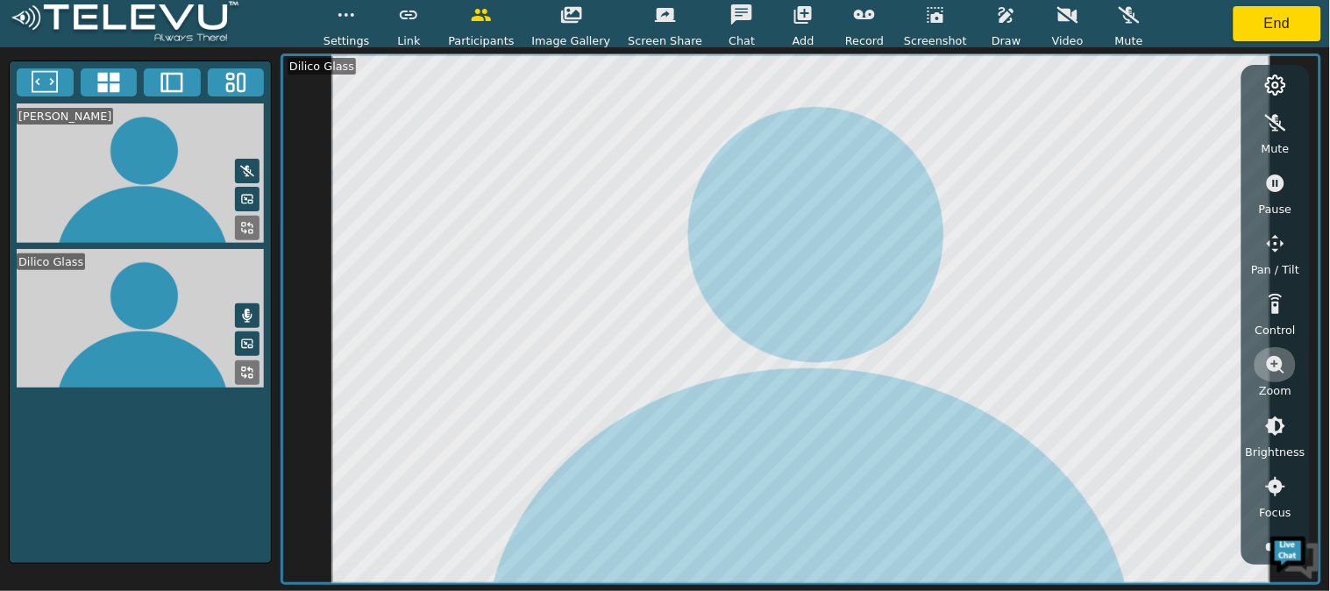
click at [1274, 357] on icon "button" at bounding box center [1276, 365] width 18 height 18
click at [1271, 492] on icon "button" at bounding box center [1275, 495] width 17 height 18
click at [996, 15] on icon "button" at bounding box center [1006, 14] width 21 height 21
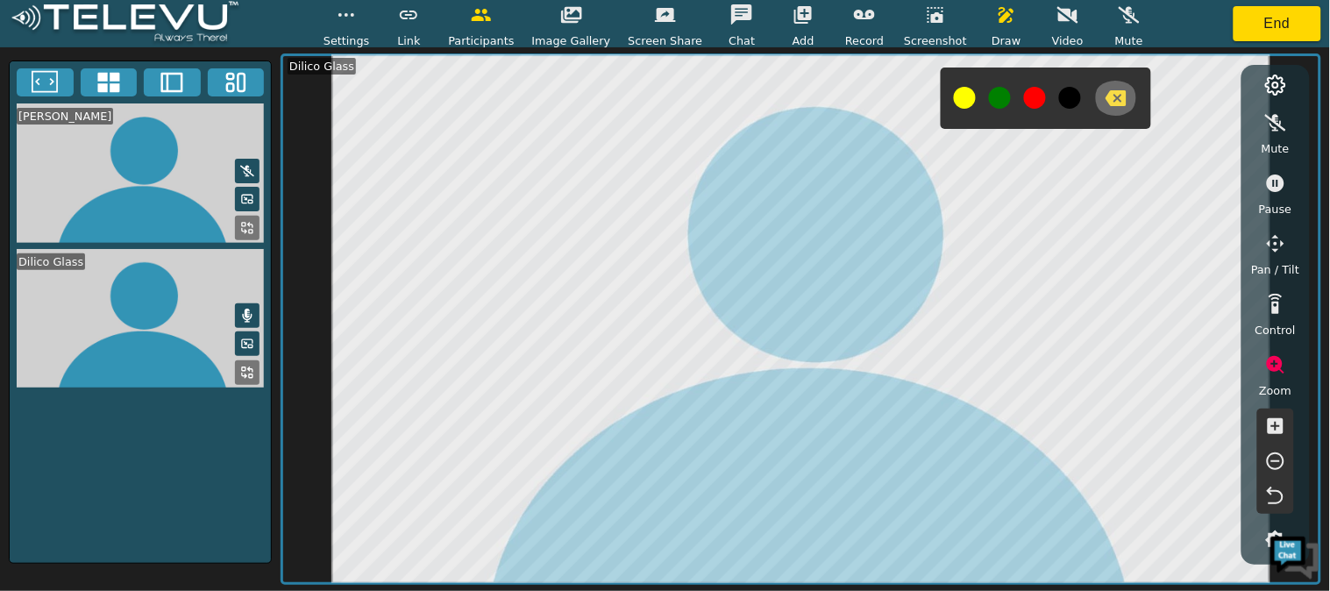
click at [1105, 98] on icon "button" at bounding box center [1115, 98] width 21 height 16
click at [996, 23] on icon "button" at bounding box center [1006, 14] width 21 height 21
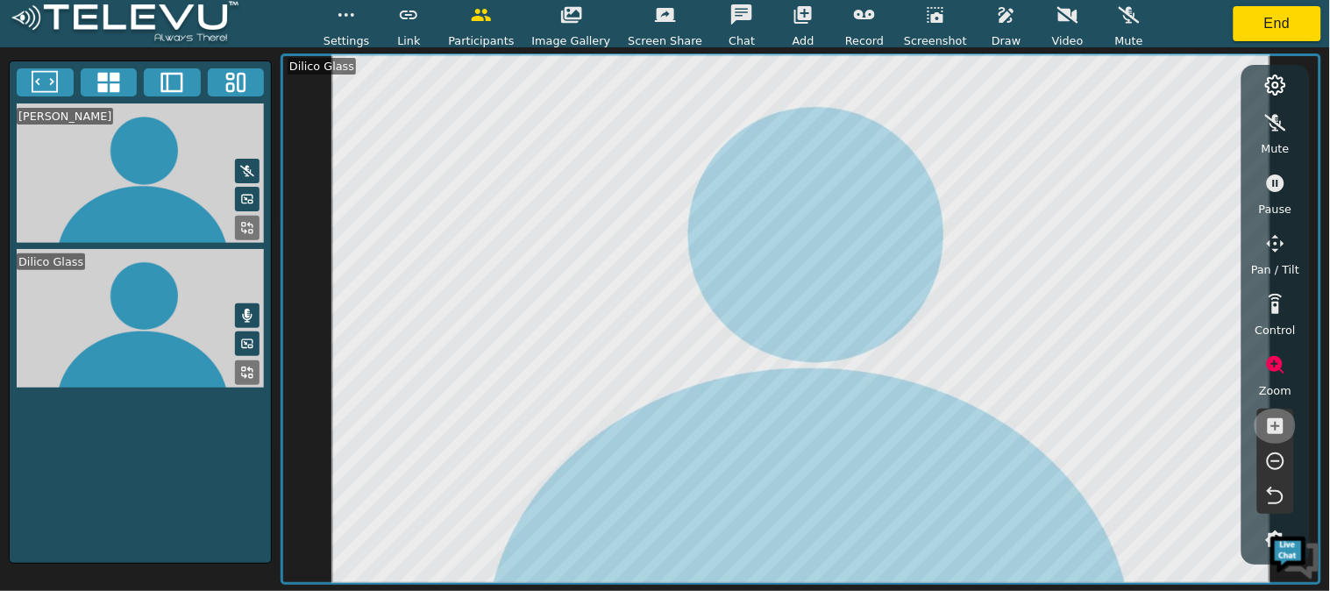
click at [1282, 419] on icon "button" at bounding box center [1275, 426] width 16 height 16
click at [1281, 489] on icon "button" at bounding box center [1275, 495] width 17 height 18
click at [1268, 33] on button "End" at bounding box center [1277, 23] width 88 height 35
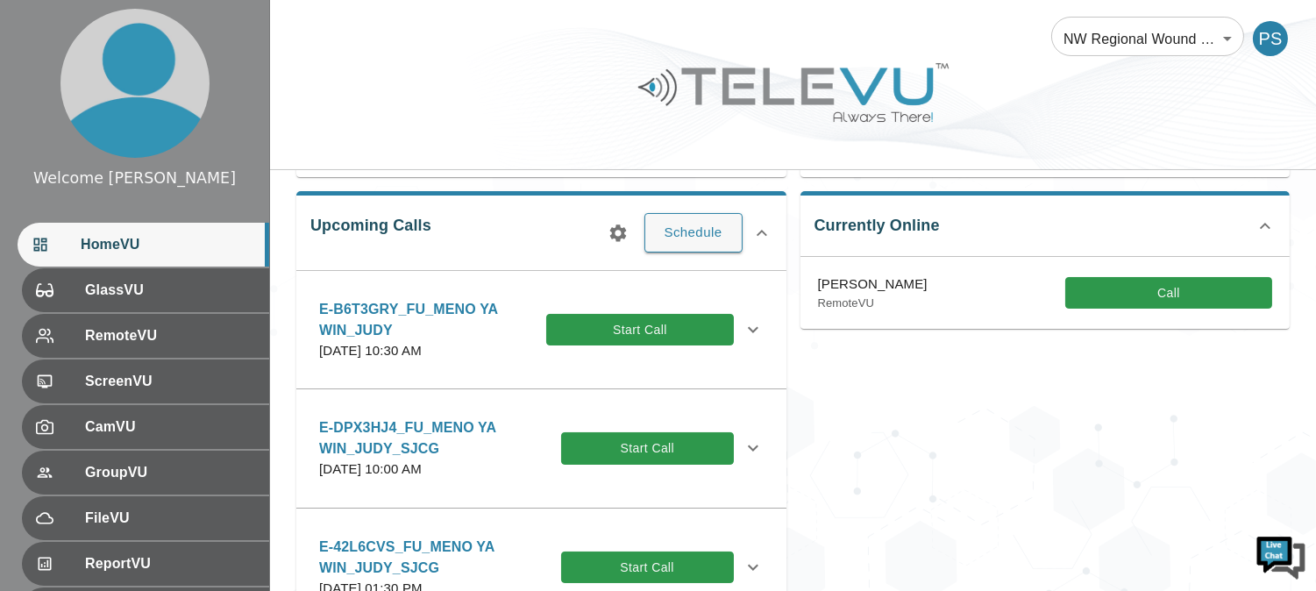
scroll to position [232, 0]
